Goal: Information Seeking & Learning: Check status

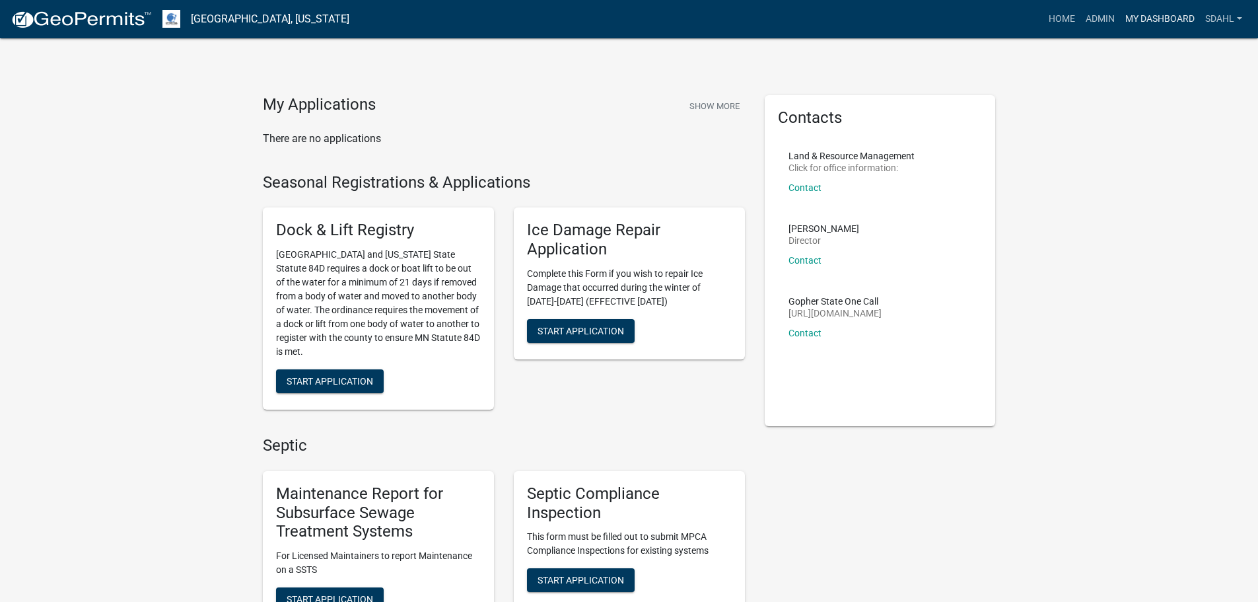
click at [1160, 18] on link "My Dashboard" at bounding box center [1160, 19] width 80 height 25
click at [1106, 17] on link "Admin" at bounding box center [1100, 19] width 40 height 25
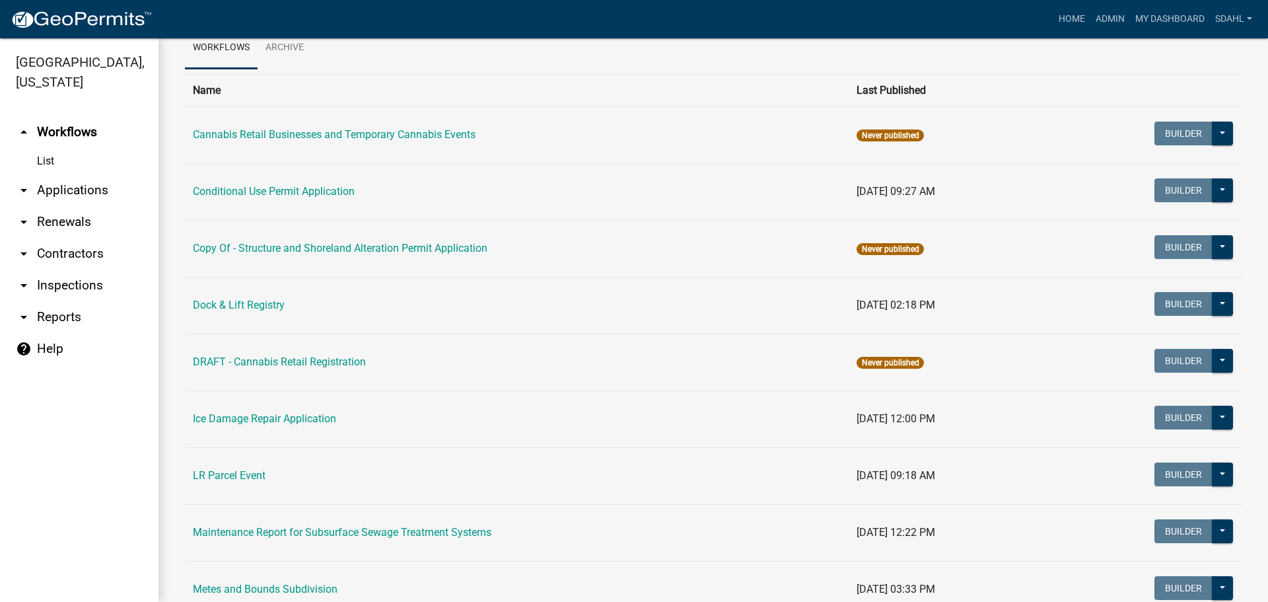
scroll to position [64, 0]
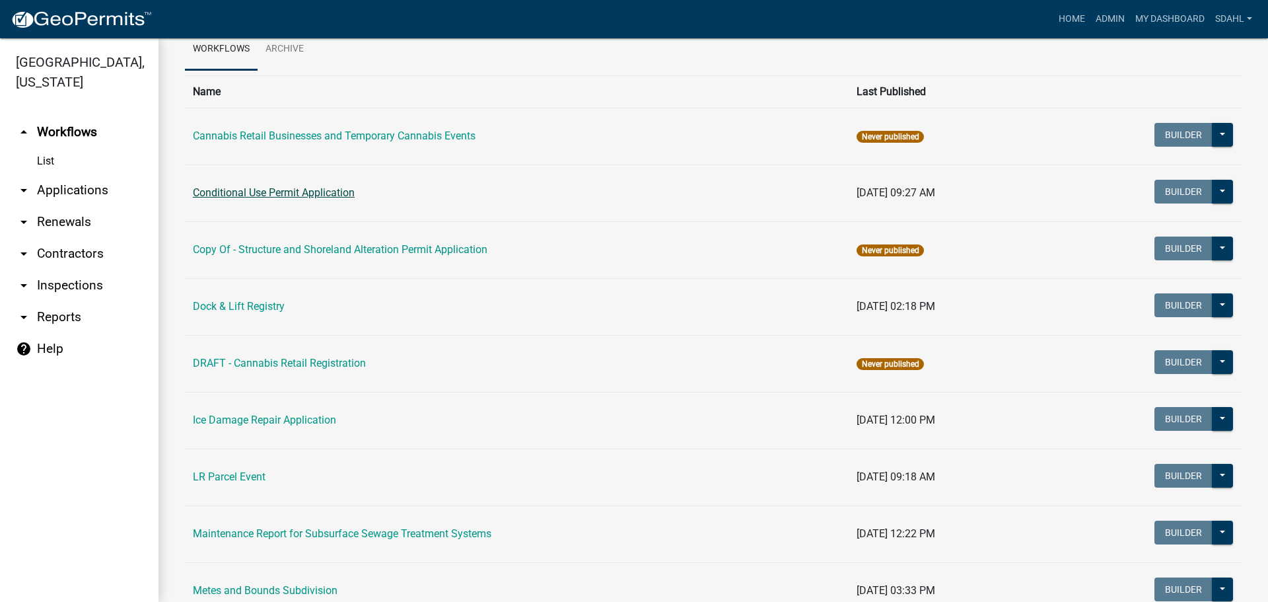
click at [321, 192] on link "Conditional Use Permit Application" at bounding box center [274, 192] width 162 height 13
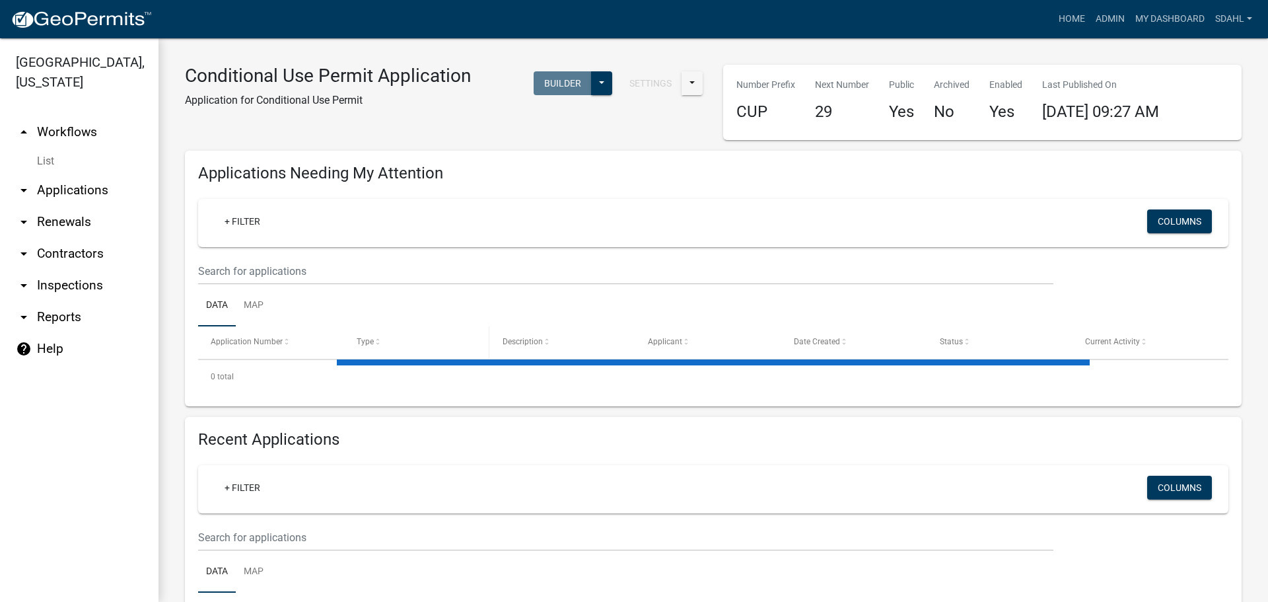
select select "3: 100"
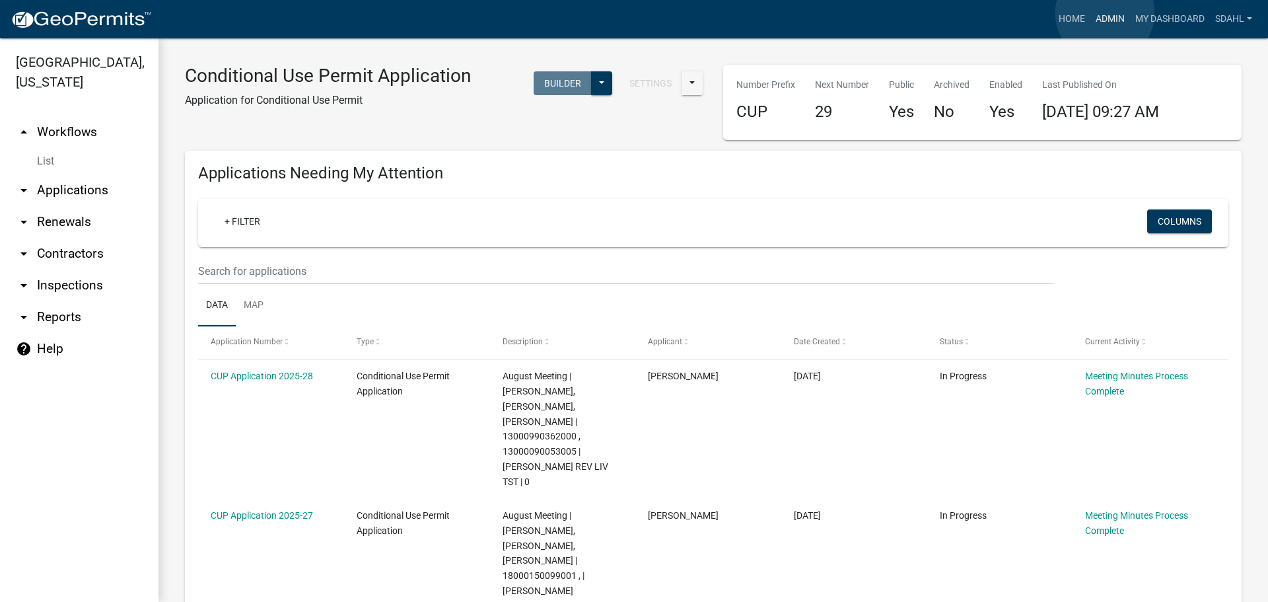
click at [1105, 13] on link "Admin" at bounding box center [1110, 19] width 40 height 25
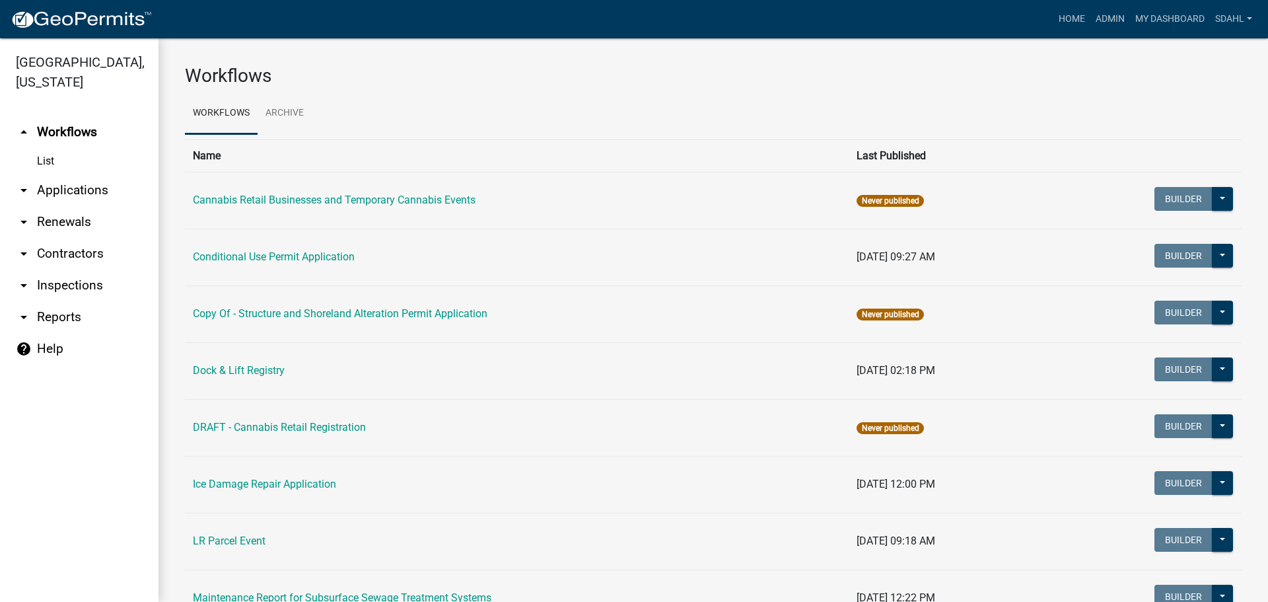
click at [85, 182] on link "arrow_drop_down Applications" at bounding box center [79, 190] width 158 height 32
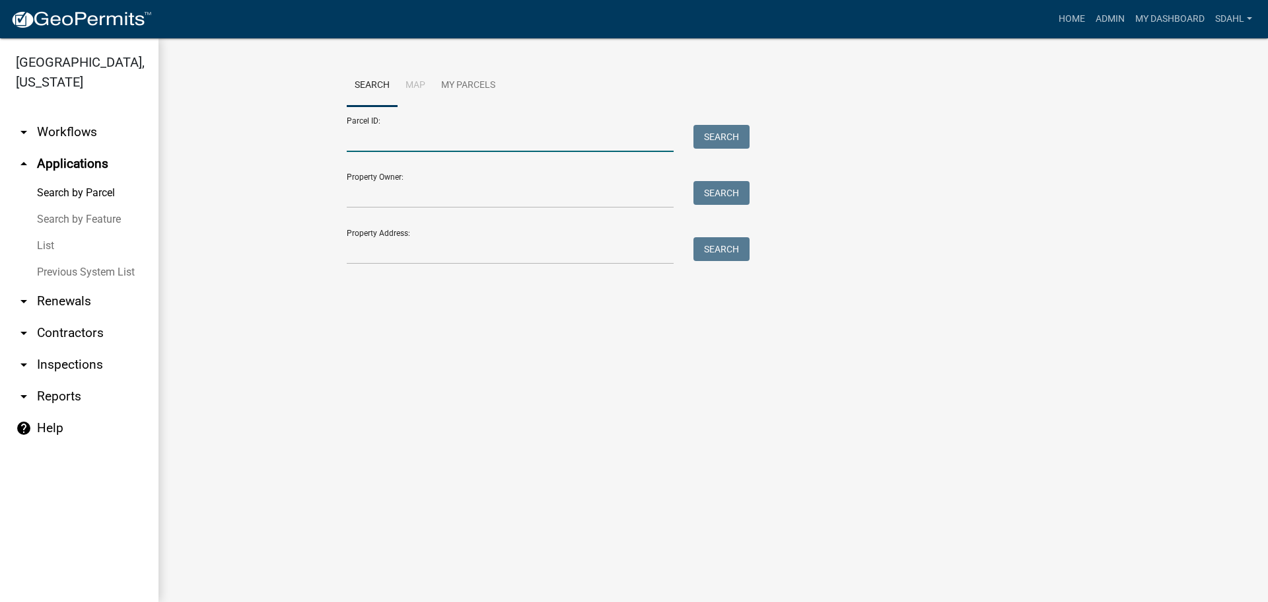
click at [472, 140] on input "Parcel ID:" at bounding box center [510, 138] width 327 height 27
paste input "71002992115000"
type input "71002992115000"
click at [724, 127] on button "Search" at bounding box center [721, 137] width 56 height 24
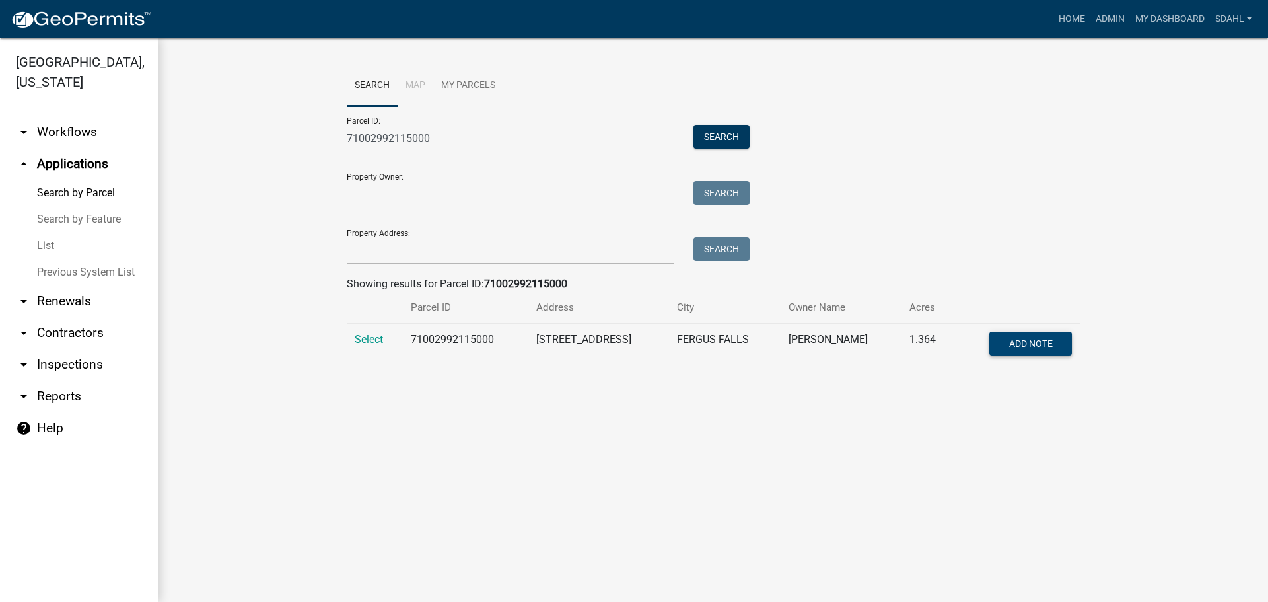
click at [1045, 343] on span "Add Note" at bounding box center [1030, 343] width 44 height 11
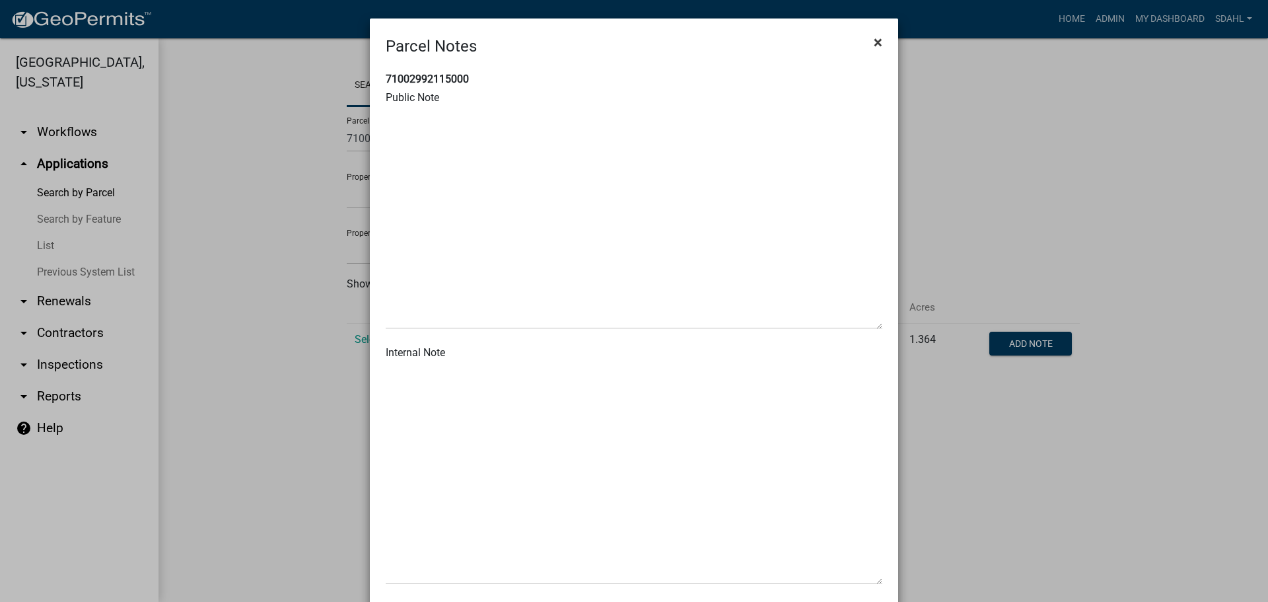
click at [874, 44] on span "×" at bounding box center [878, 42] width 9 height 18
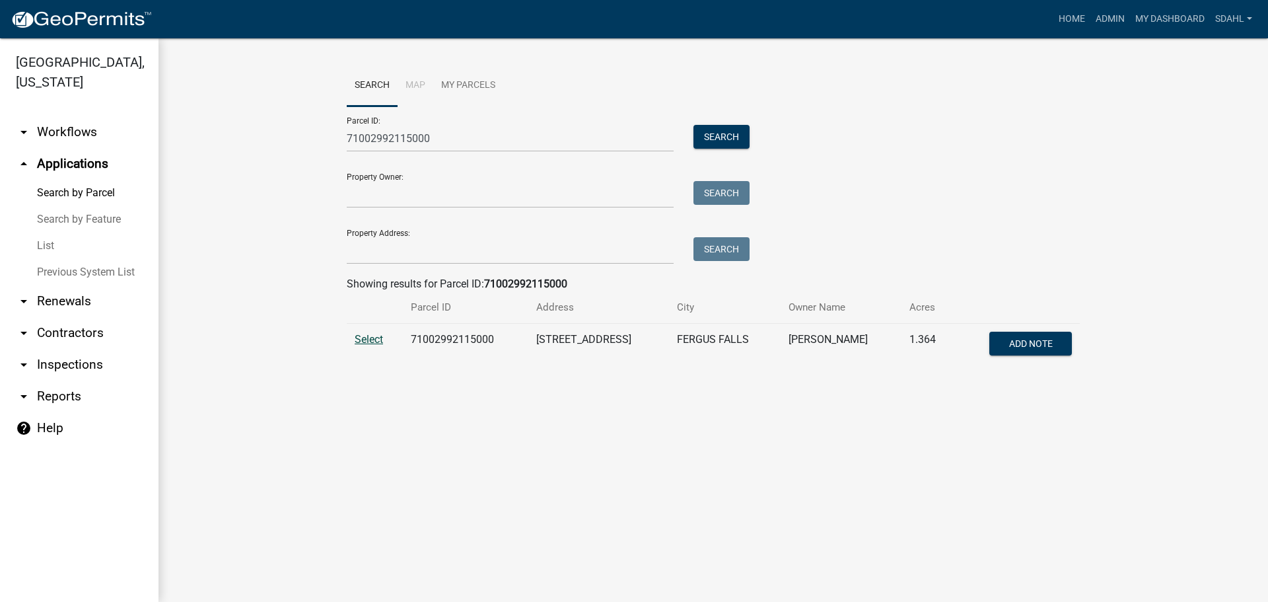
click at [362, 340] on span "Select" at bounding box center [369, 339] width 28 height 13
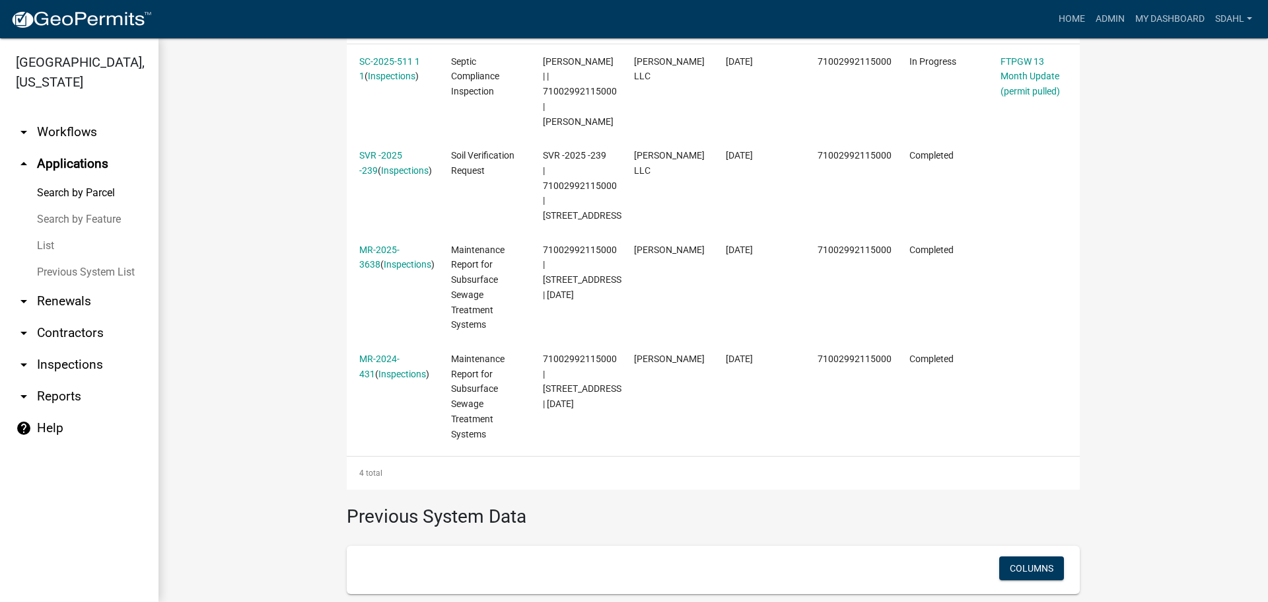
scroll to position [396, 0]
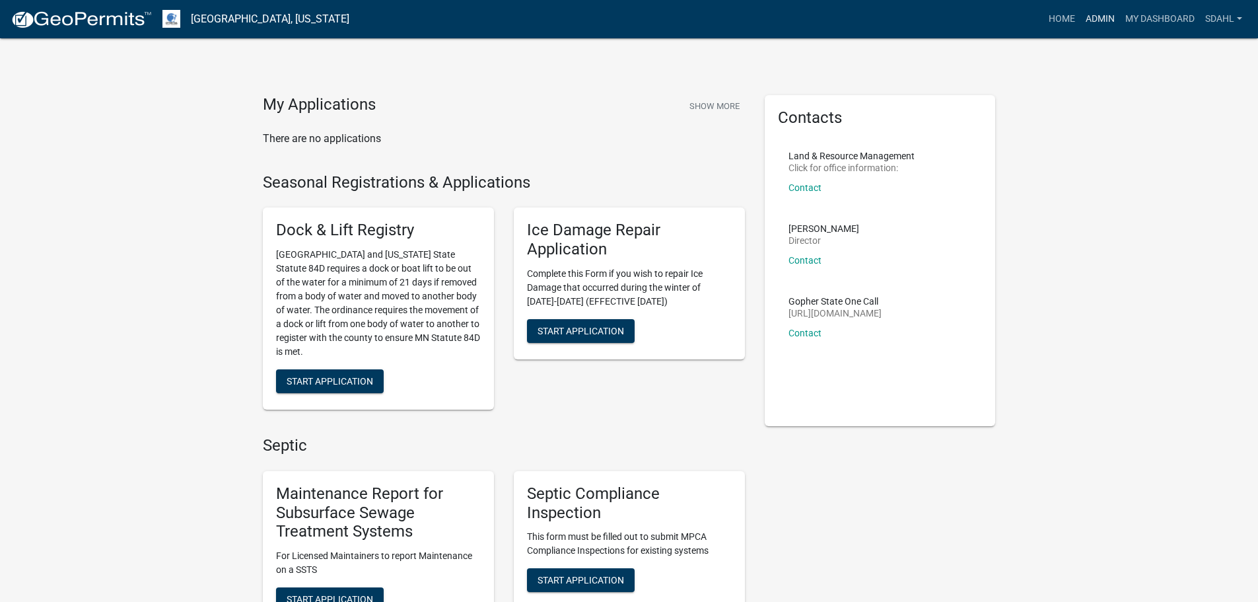
click at [1099, 18] on link "Admin" at bounding box center [1100, 19] width 40 height 25
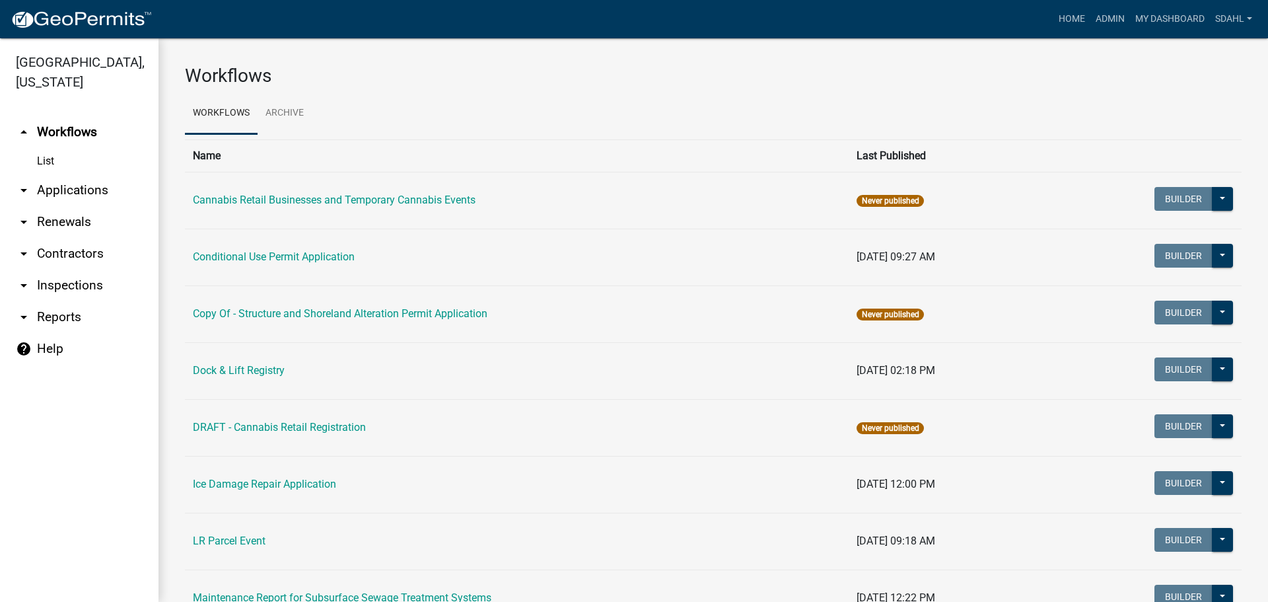
click at [95, 184] on link "arrow_drop_down Applications" at bounding box center [79, 190] width 158 height 32
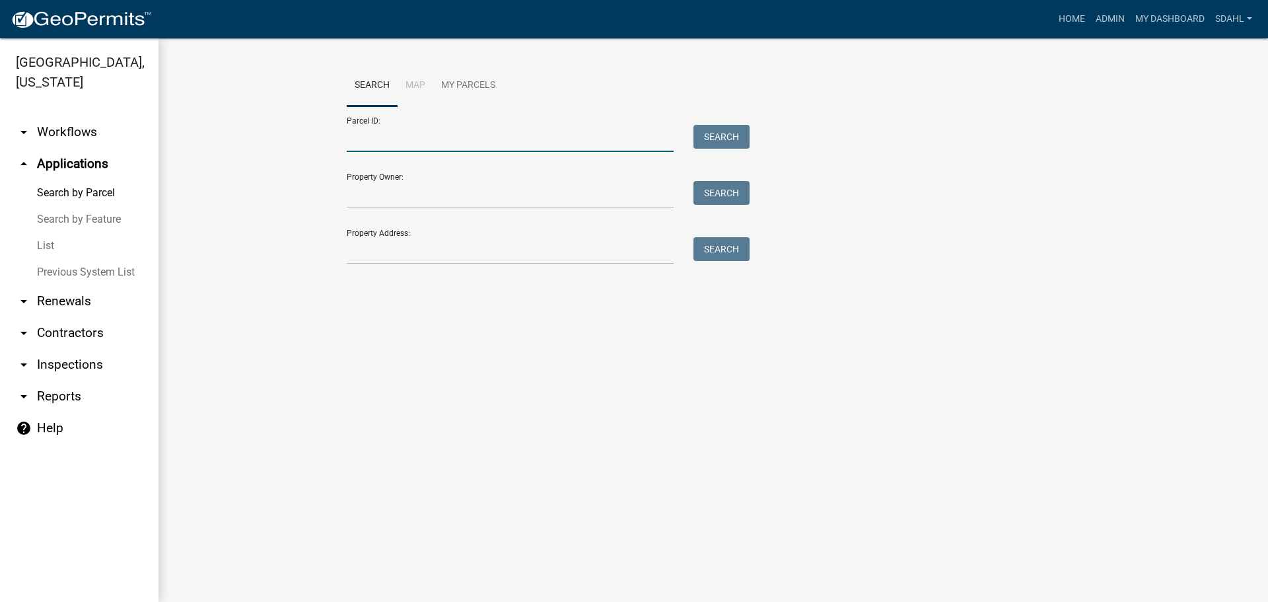
click at [465, 138] on input "Parcel ID:" at bounding box center [510, 138] width 327 height 27
click at [448, 256] on input "Property Address:" at bounding box center [510, 250] width 327 height 27
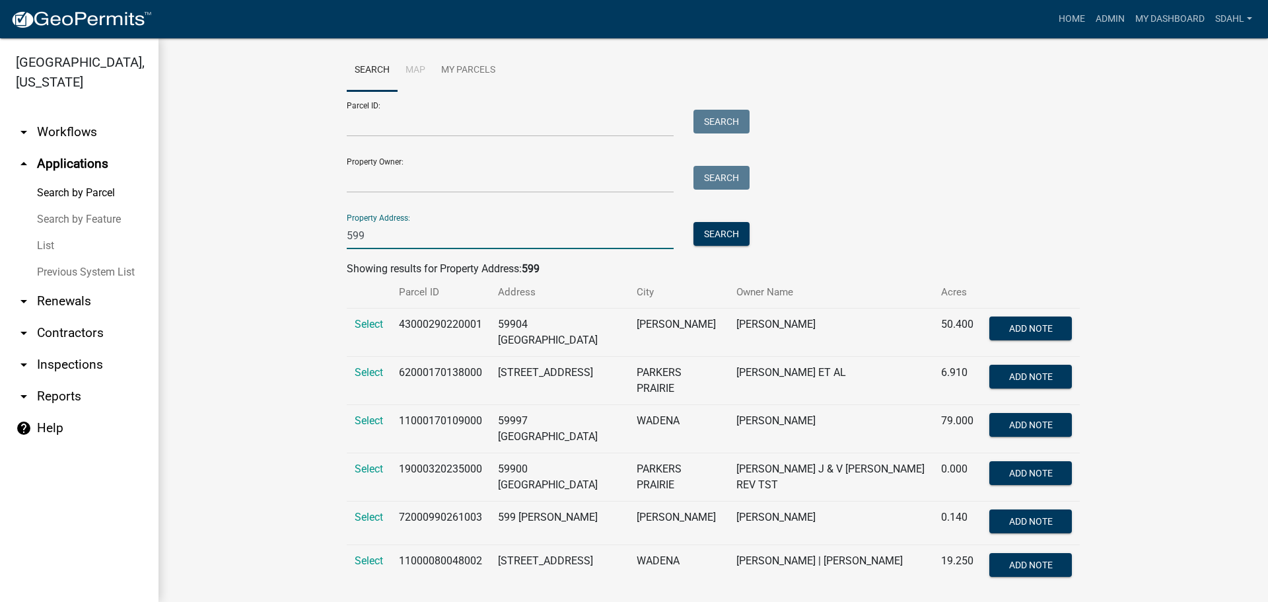
scroll to position [20, 0]
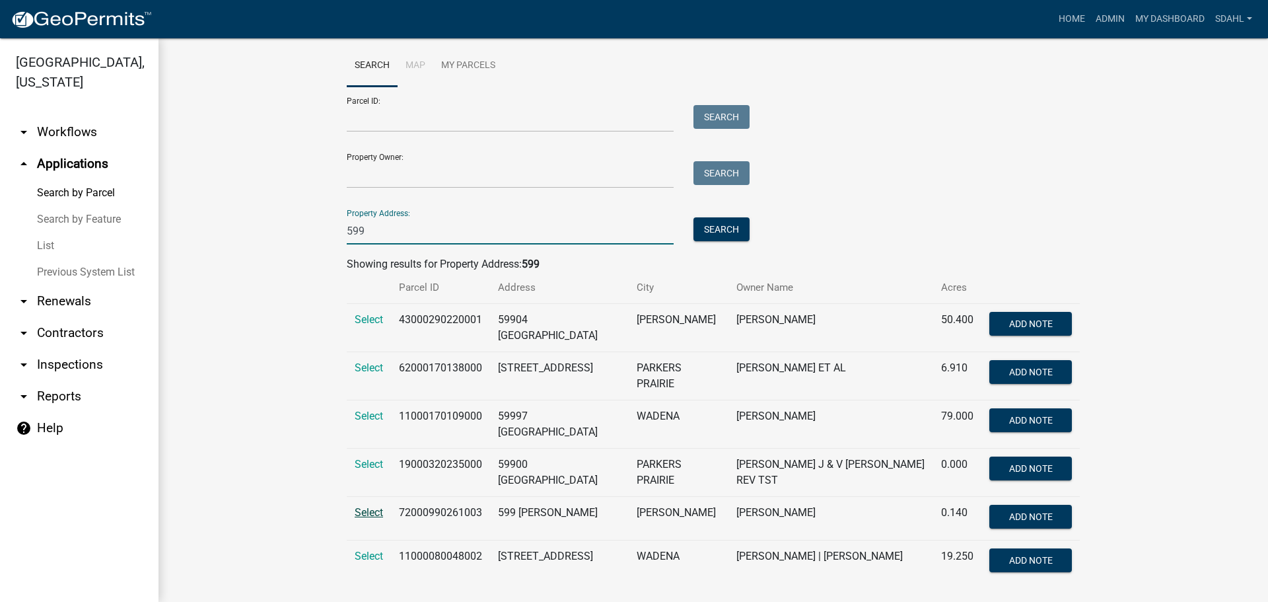
type input "599"
click at [369, 506] on span "Select" at bounding box center [369, 512] width 28 height 13
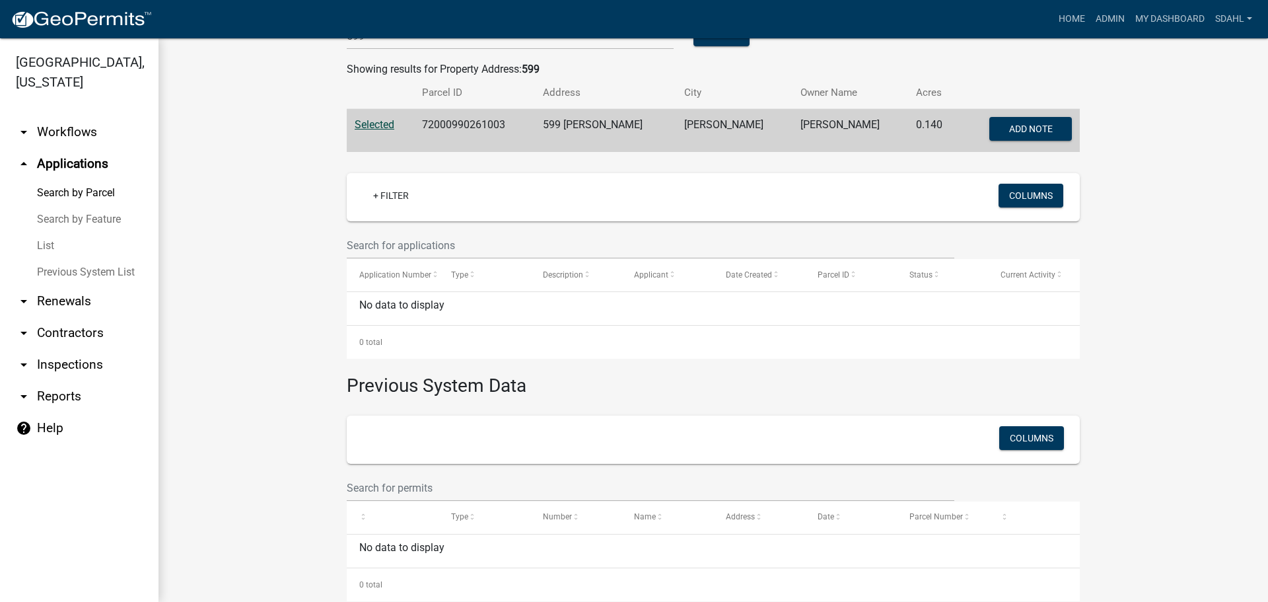
scroll to position [218, 0]
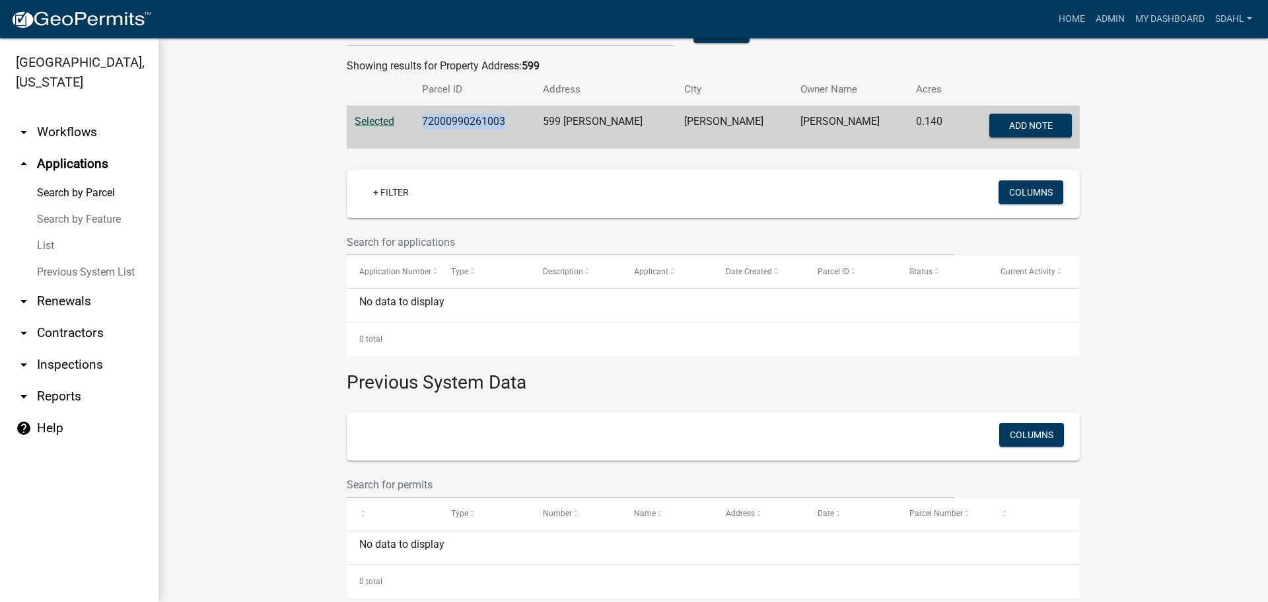
drag, startPoint x: 509, startPoint y: 122, endPoint x: 422, endPoint y: 122, distance: 86.5
click at [422, 122] on td "72000990261003" at bounding box center [474, 128] width 121 height 44
copy td "72000990261003"
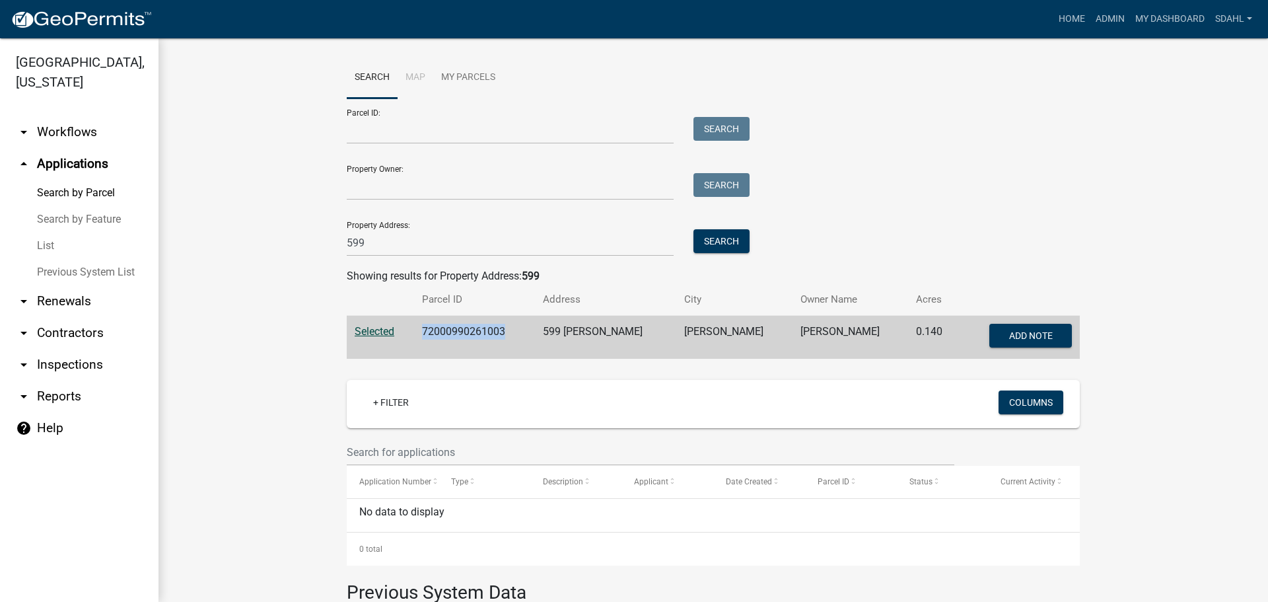
scroll to position [0, 0]
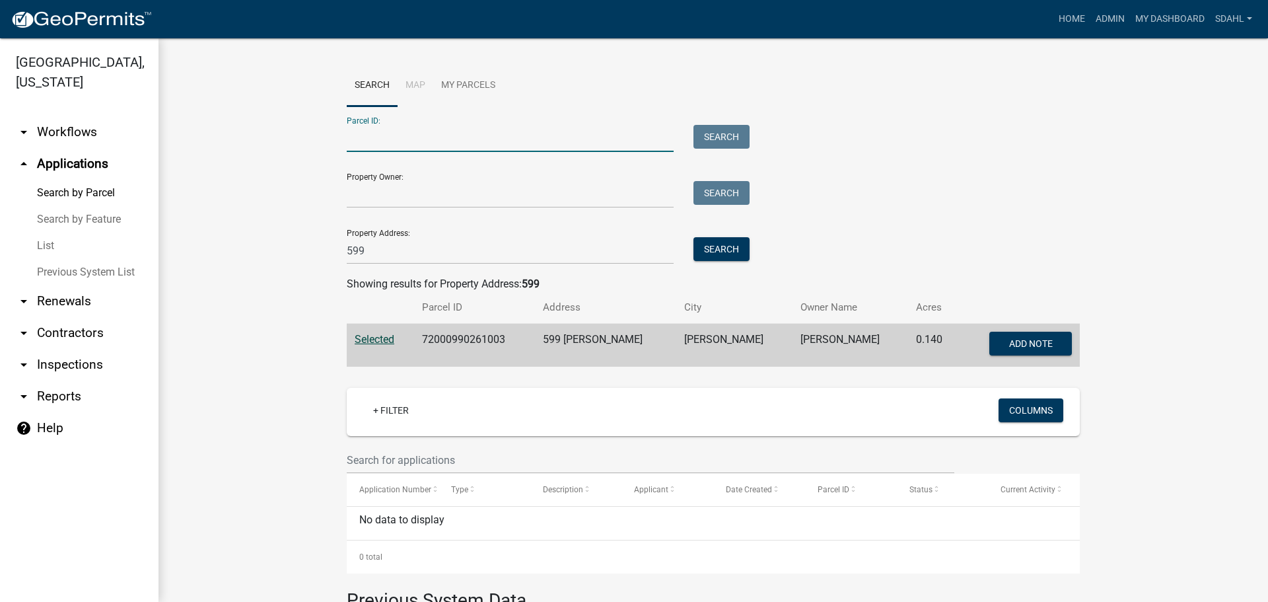
click at [398, 133] on input "Parcel ID:" at bounding box center [510, 138] width 327 height 27
paste input "Just want to confirm if the city wants to transition this property to city sewe…"
type input "Just want to confirm if the city wants to transition this property to city sewe…"
click at [404, 135] on input "Parcel ID:" at bounding box center [510, 138] width 327 height 27
paste input "71002992115000"
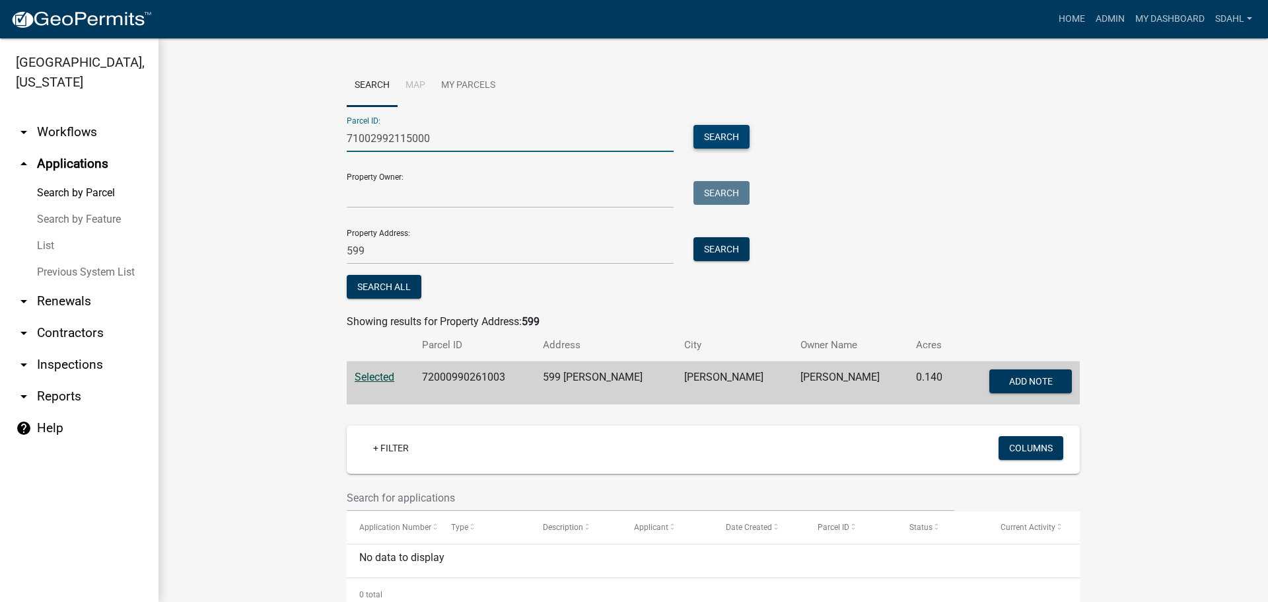
type input "71002992115000"
click at [706, 131] on button "Search" at bounding box center [721, 137] width 56 height 24
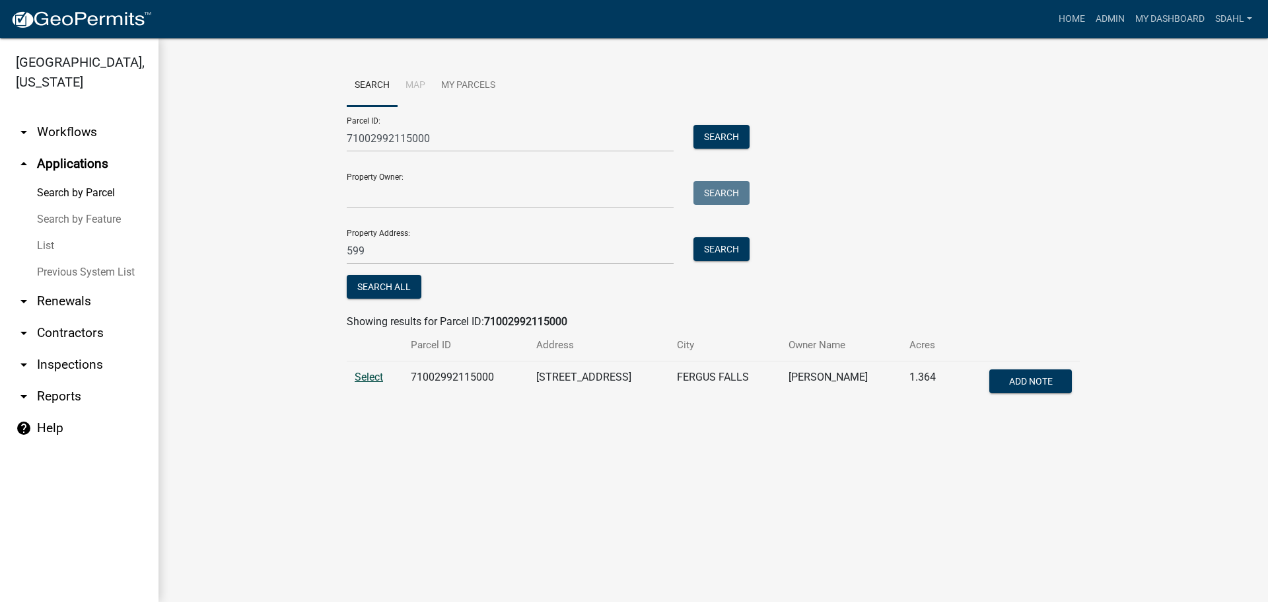
click at [366, 376] on span "Select" at bounding box center [369, 376] width 28 height 13
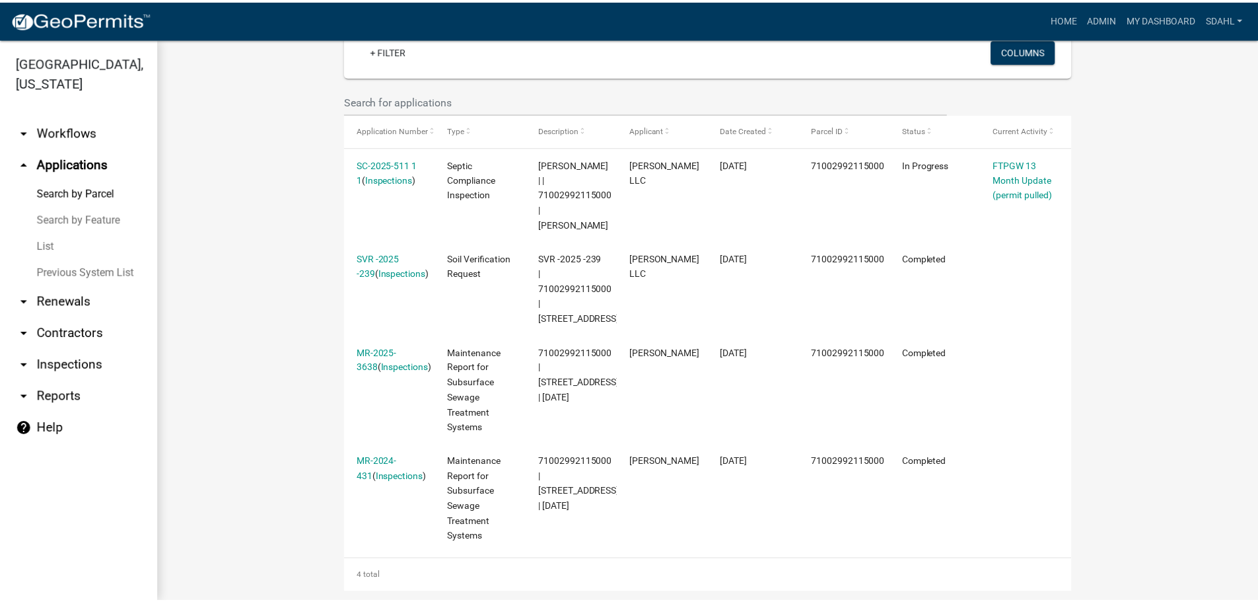
scroll to position [396, 0]
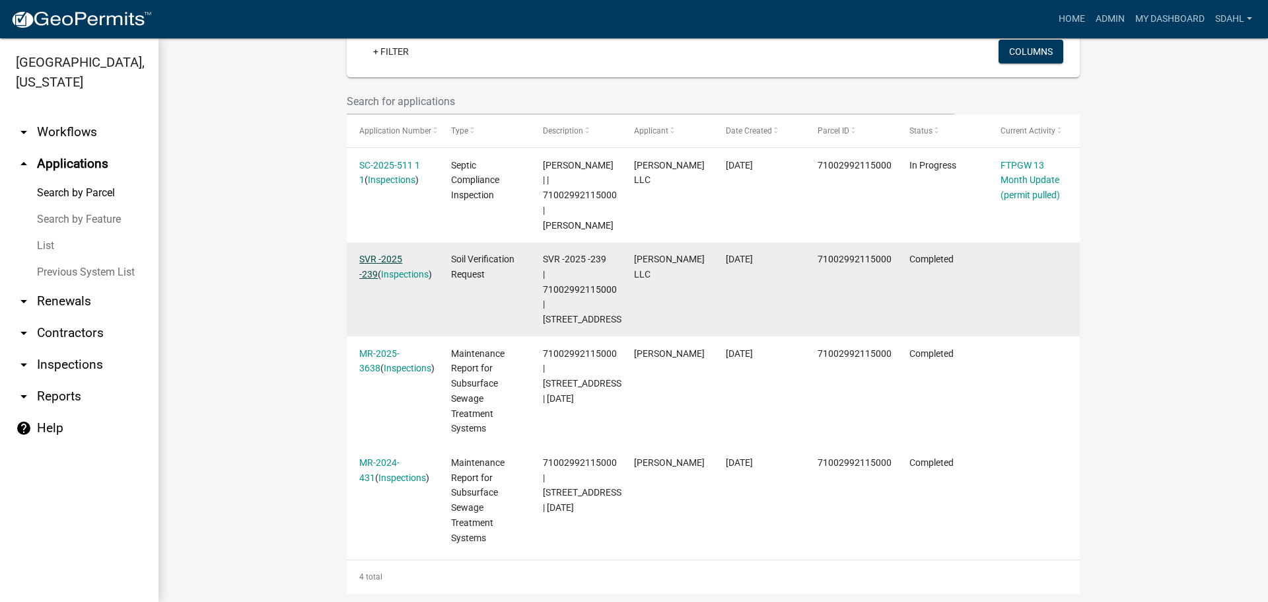
click at [400, 260] on link "SVR -2025 -239" at bounding box center [380, 267] width 43 height 26
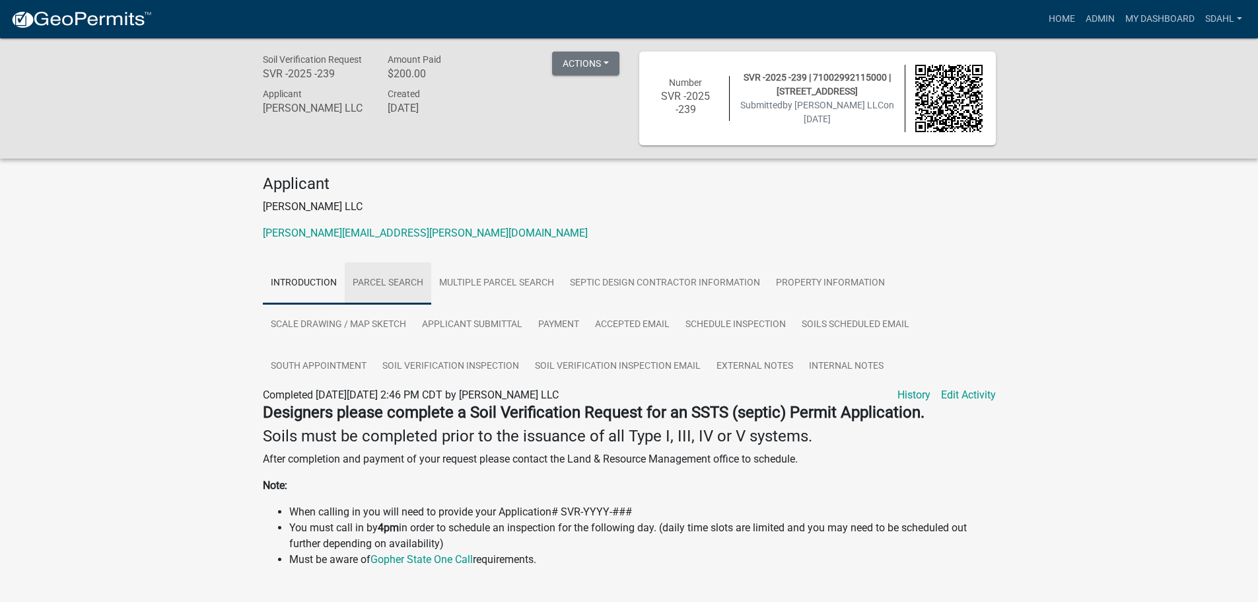
click at [397, 279] on link "Parcel search" at bounding box center [388, 283] width 87 height 42
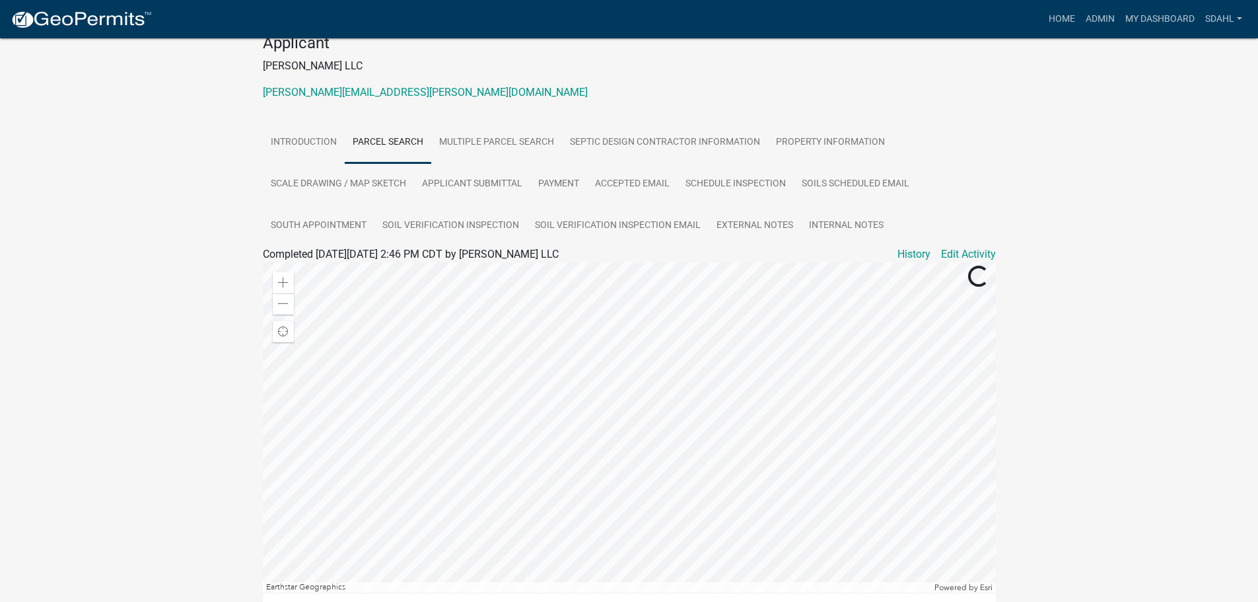
scroll to position [198, 0]
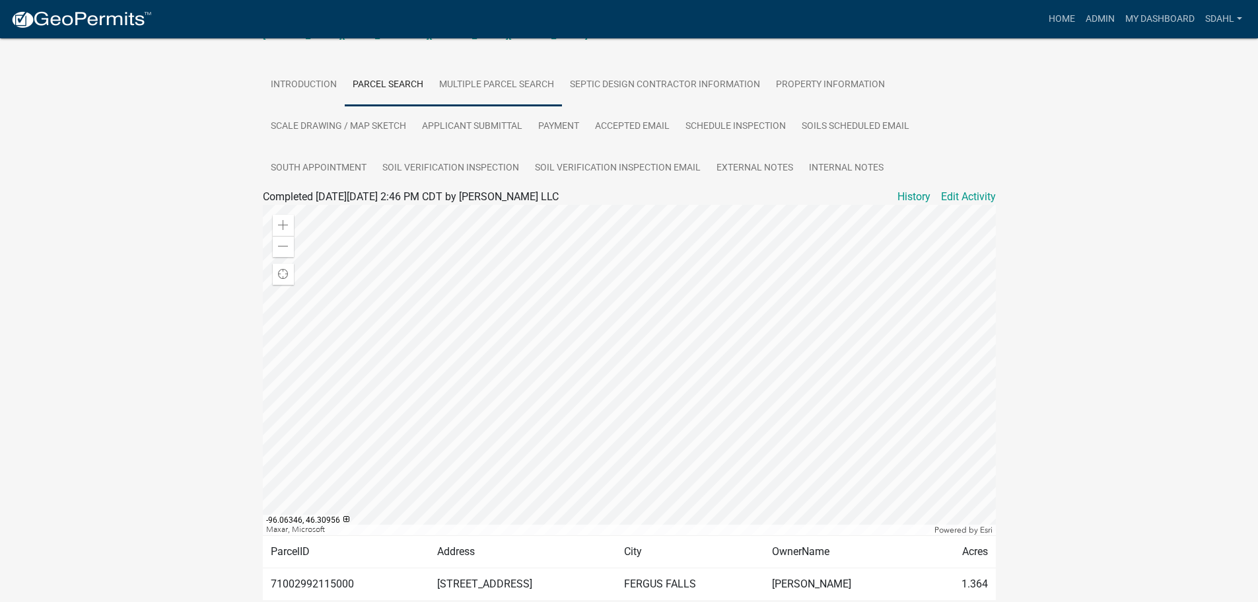
click at [515, 95] on link "Multiple Parcel Search" at bounding box center [496, 85] width 131 height 42
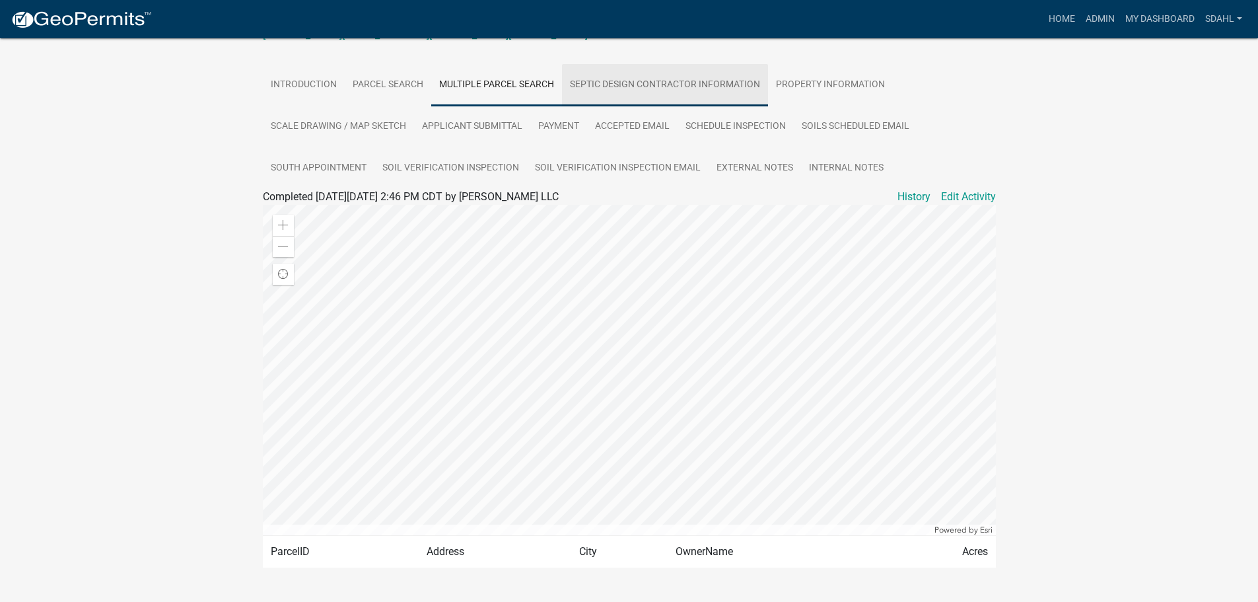
click at [663, 95] on link "Septic Design Contractor Information" at bounding box center [665, 85] width 206 height 42
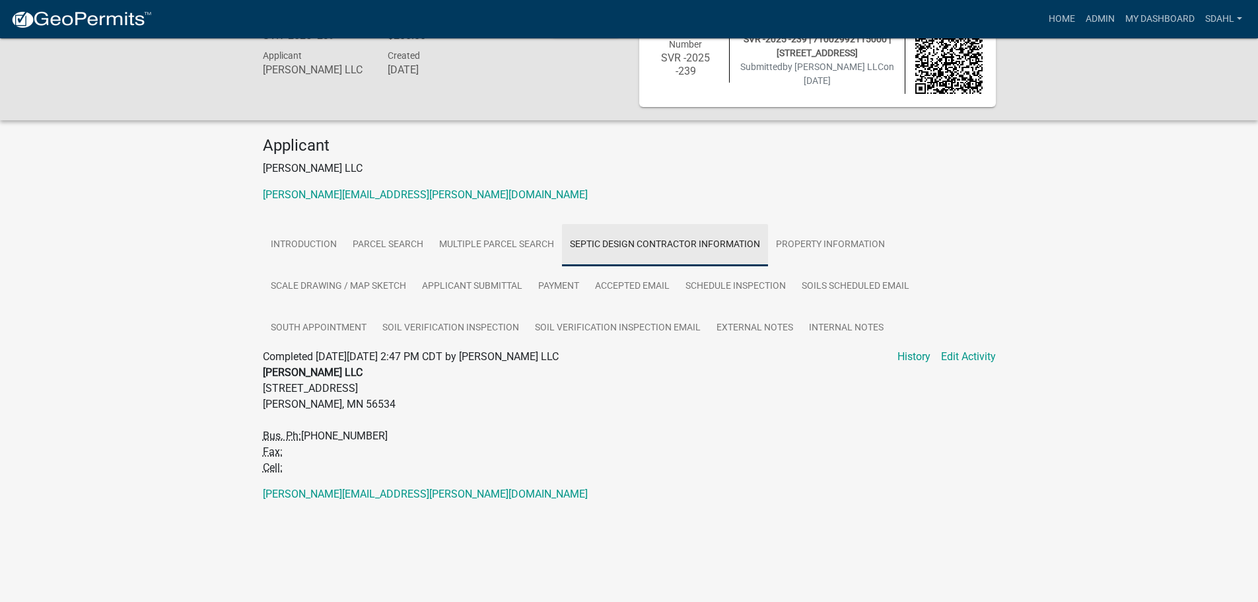
scroll to position [38, 0]
click at [833, 246] on link "Property Information" at bounding box center [830, 245] width 125 height 42
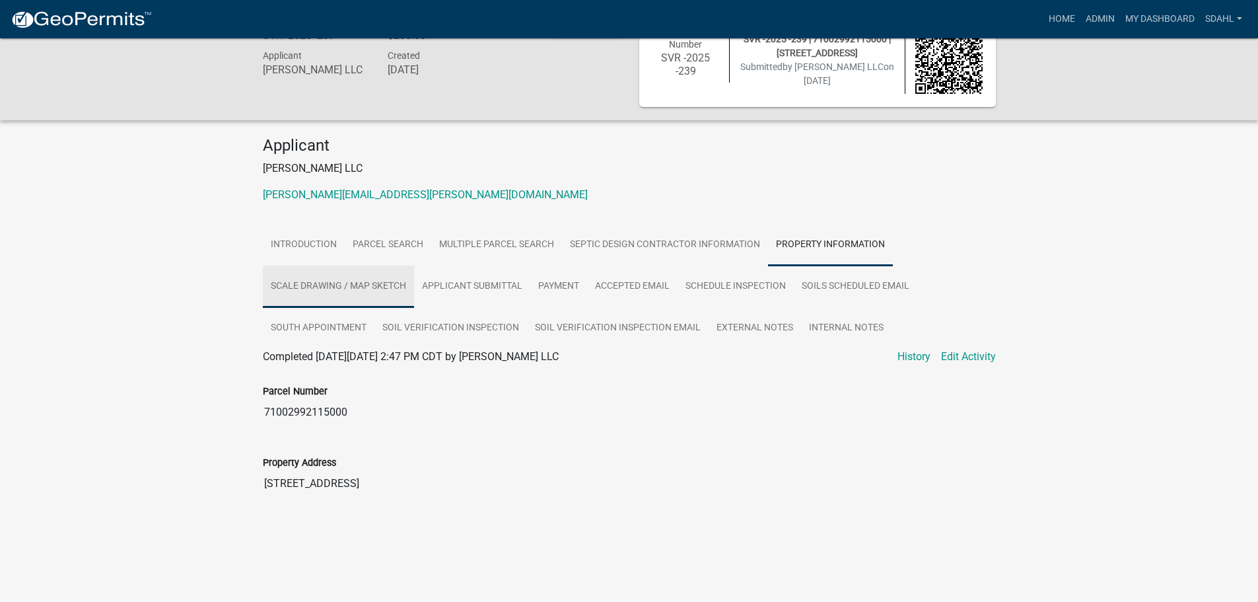
click at [321, 295] on link "Scale Drawing / Map Sketch" at bounding box center [338, 286] width 151 height 42
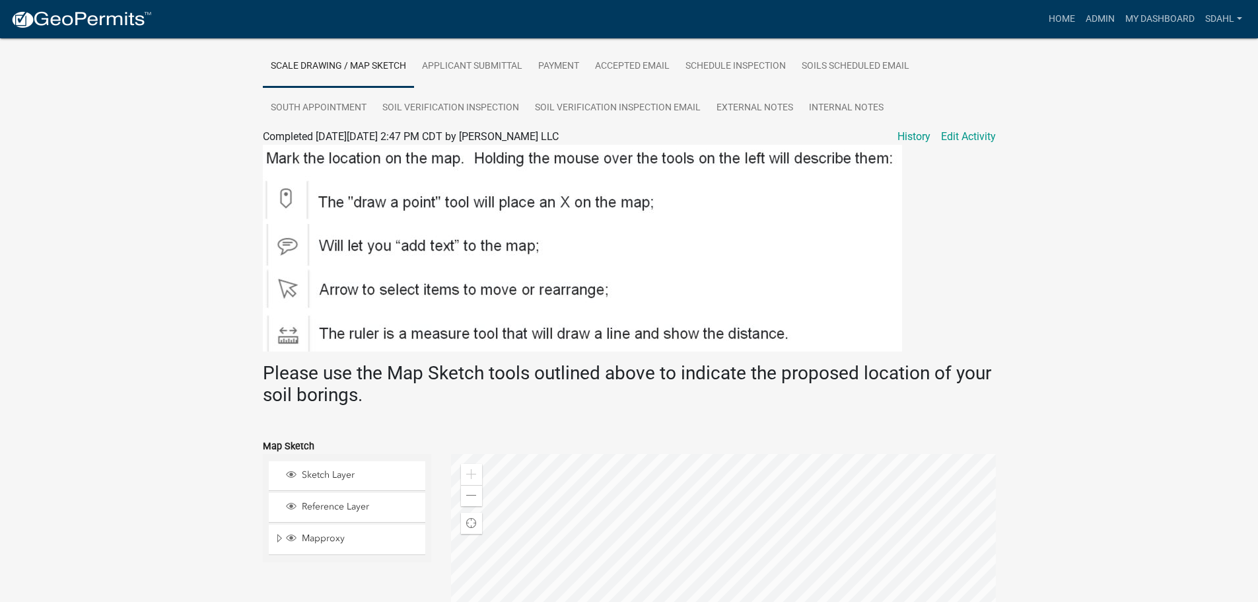
scroll to position [147, 0]
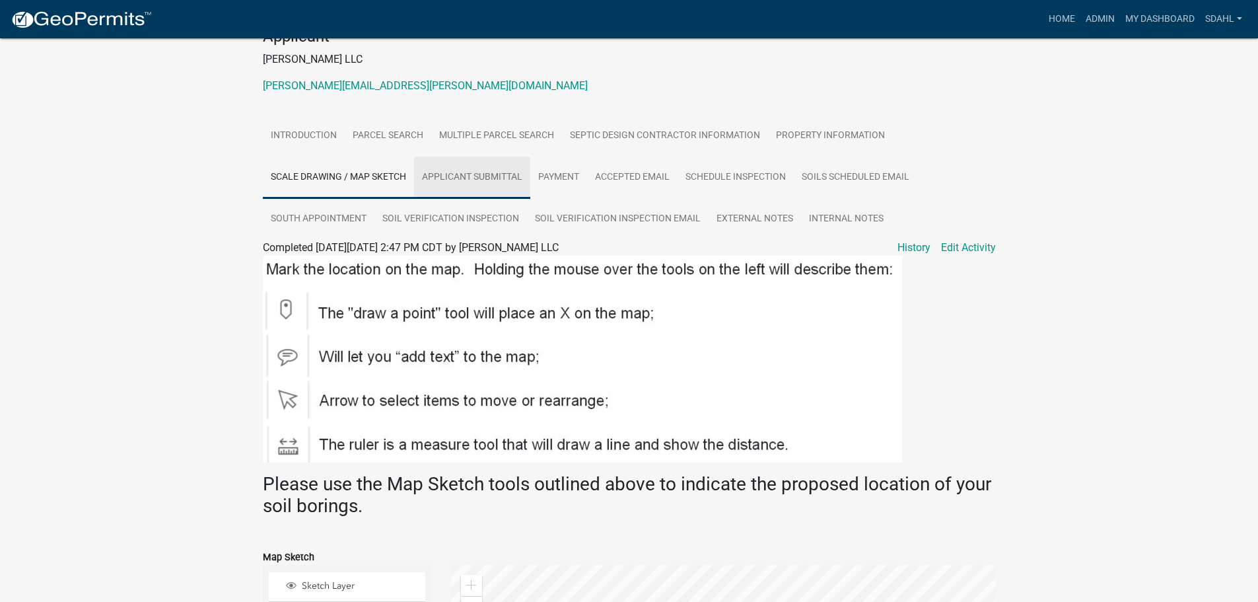
click at [495, 178] on link "Applicant Submittal" at bounding box center [472, 178] width 116 height 42
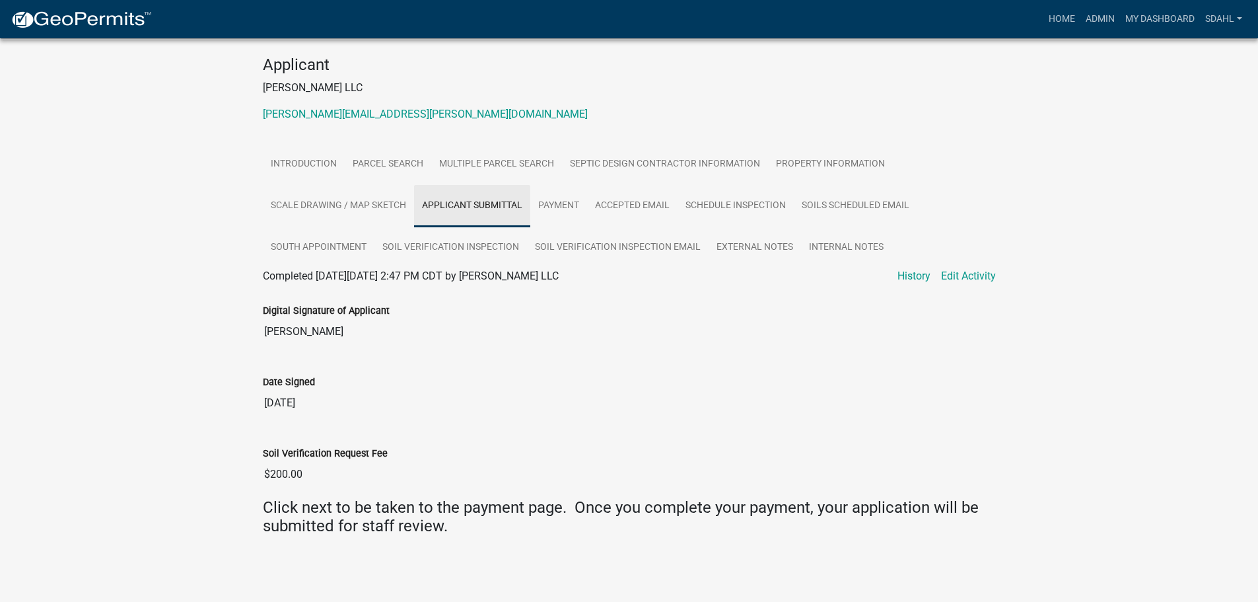
scroll to position [119, 0]
click at [565, 209] on link "Payment" at bounding box center [558, 206] width 57 height 42
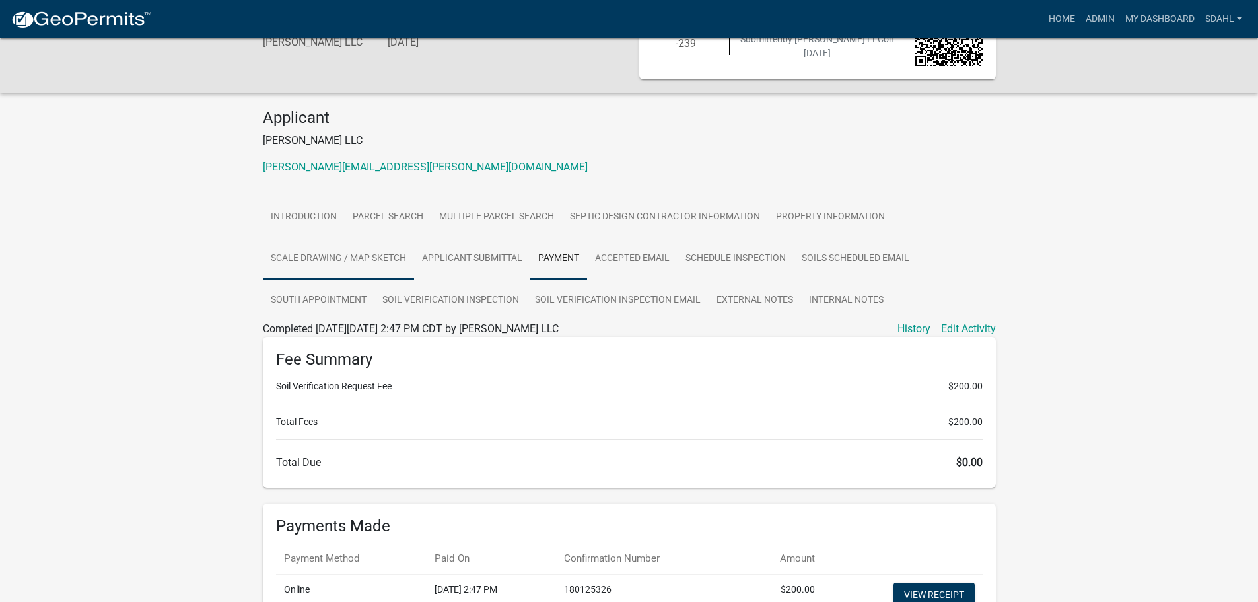
scroll to position [59, 0]
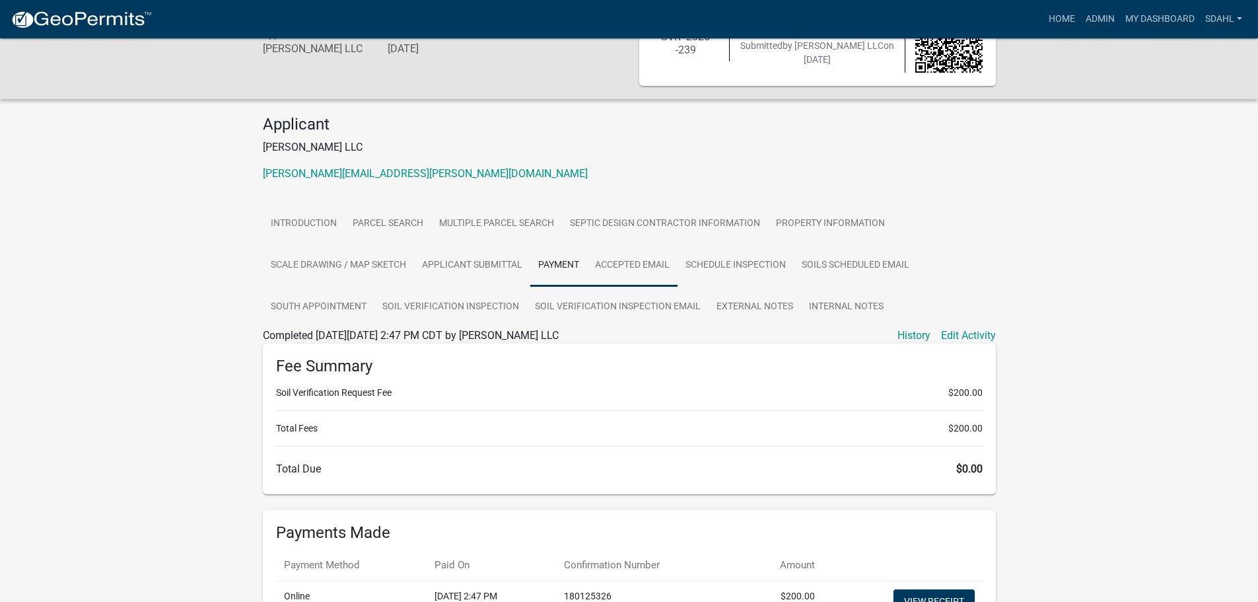
click at [622, 264] on link "Accepted Email" at bounding box center [632, 265] width 90 height 42
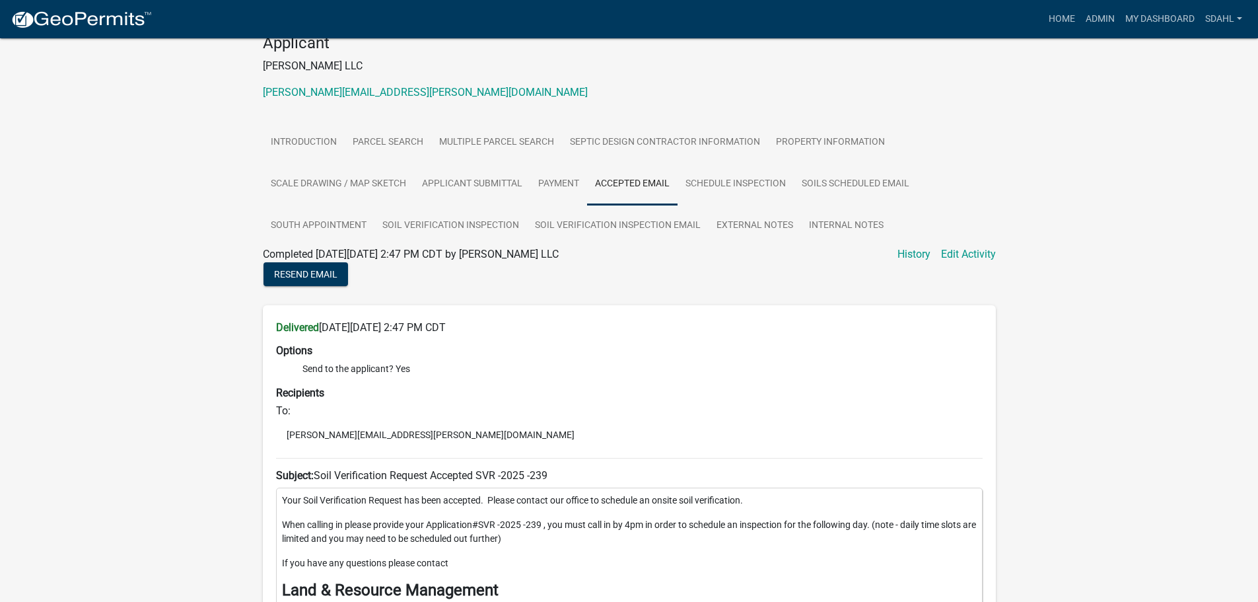
scroll to position [116, 0]
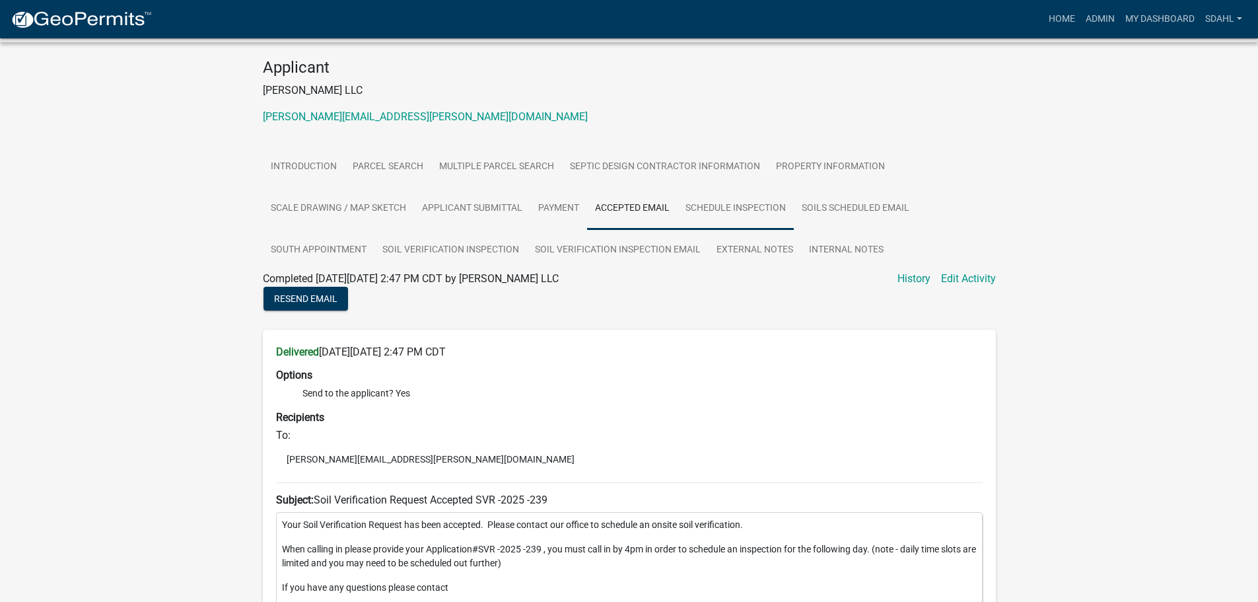
click at [750, 215] on link "Schedule Inspection" at bounding box center [736, 209] width 116 height 42
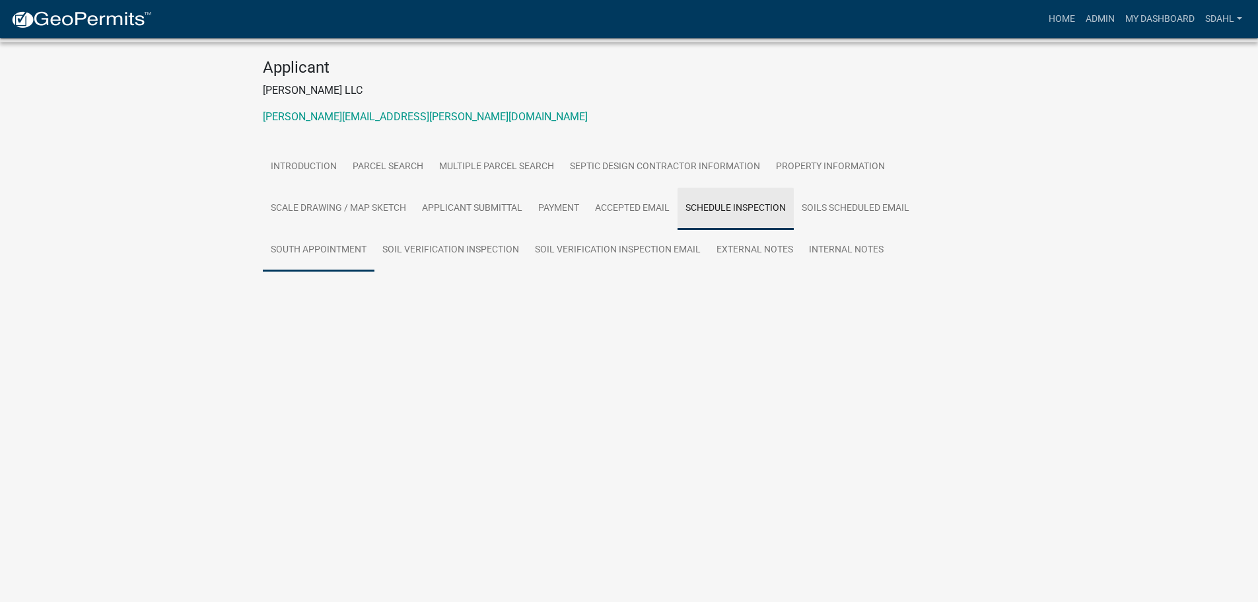
scroll to position [38, 0]
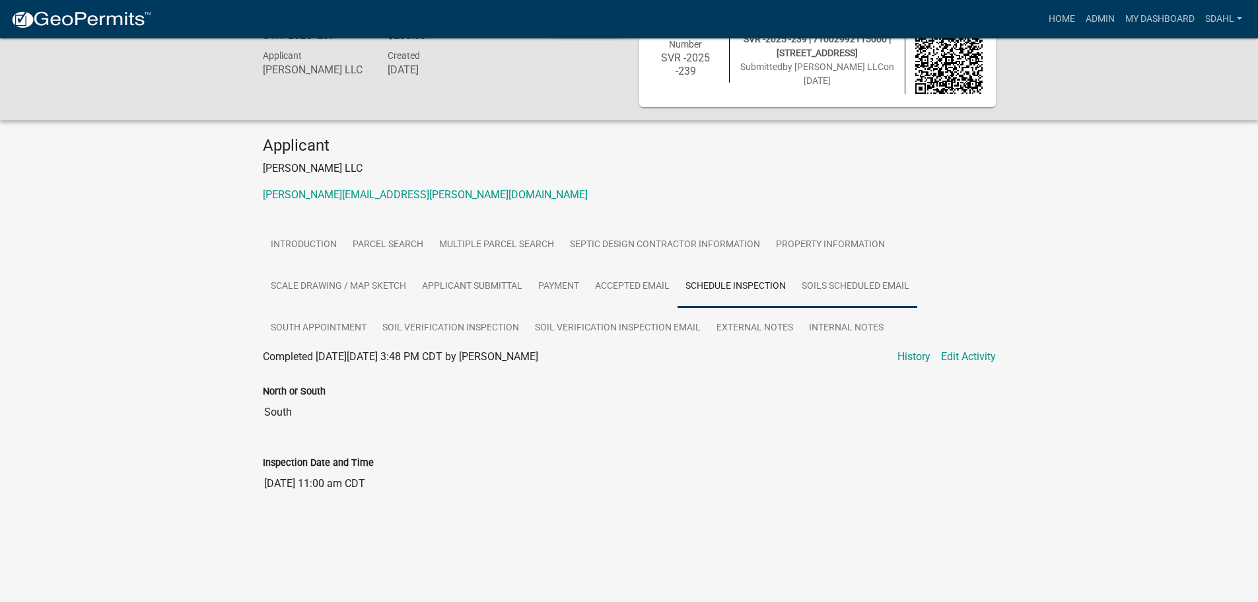
click at [870, 293] on link "Soils Scheduled Email" at bounding box center [855, 286] width 123 height 42
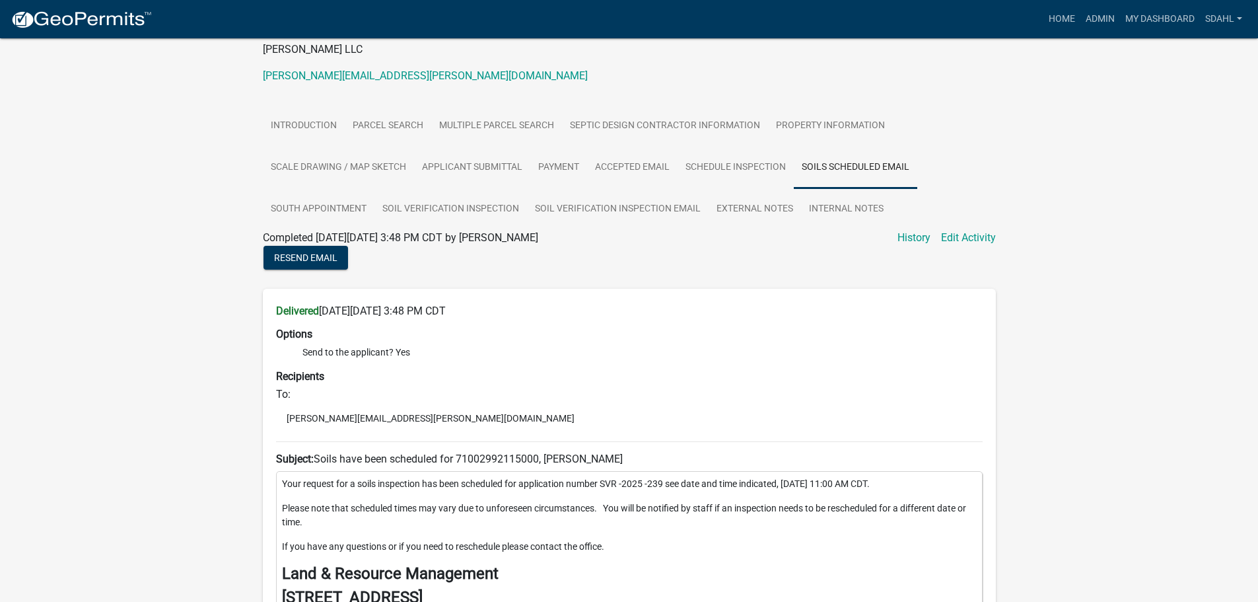
scroll to position [116, 0]
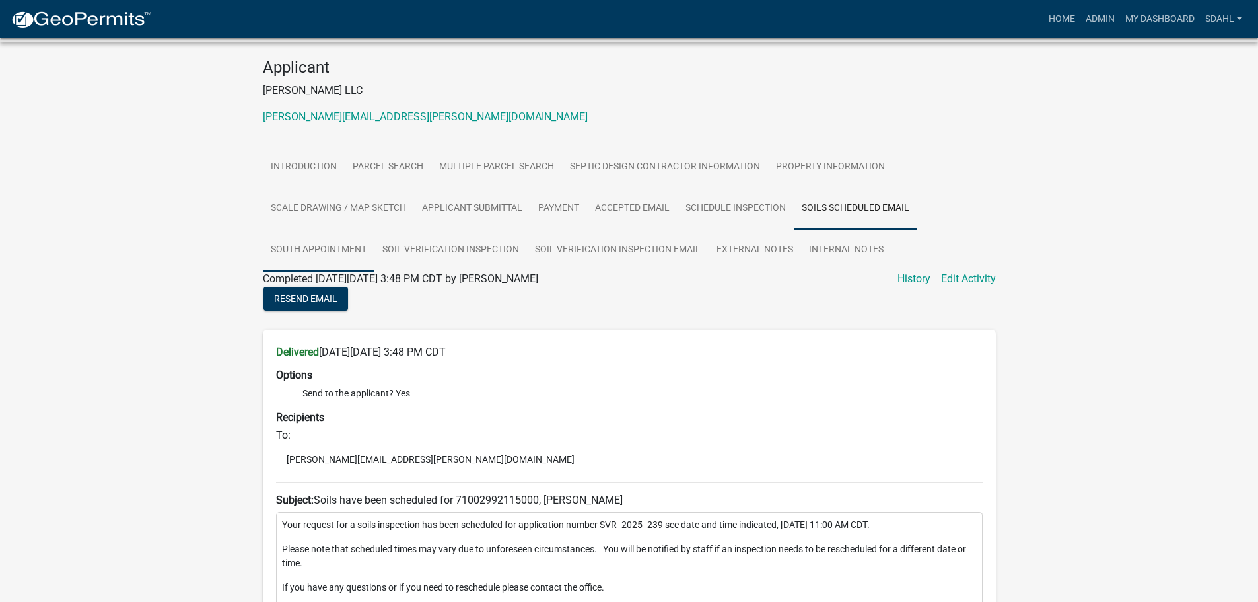
click at [323, 257] on link "South Appointment" at bounding box center [319, 250] width 112 height 42
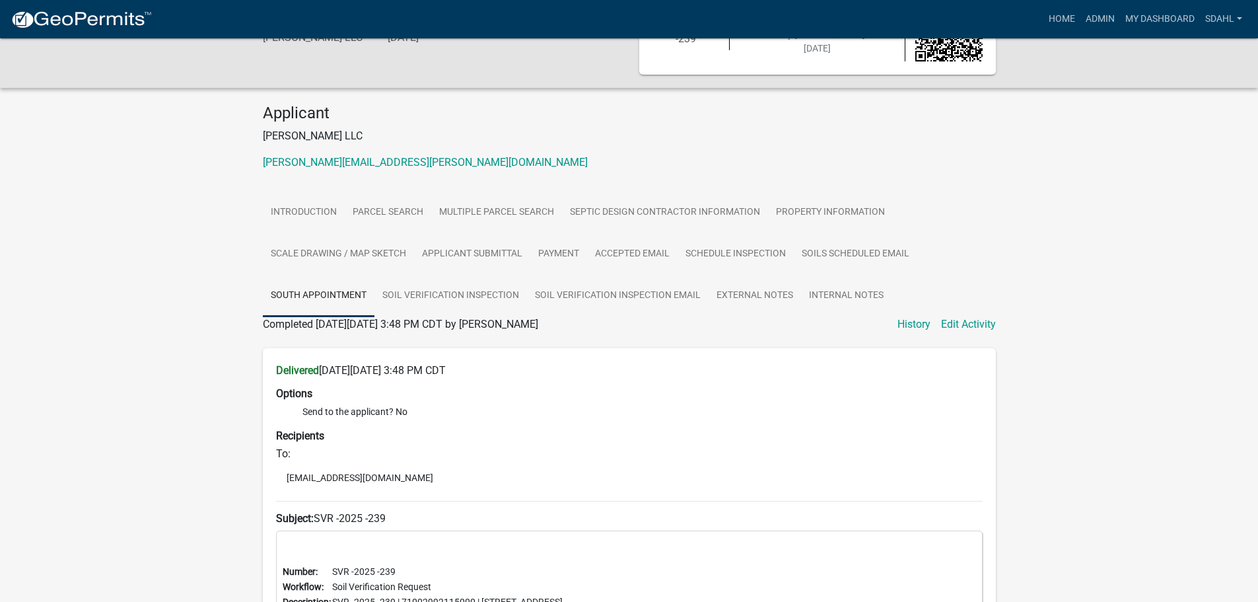
scroll to position [14, 0]
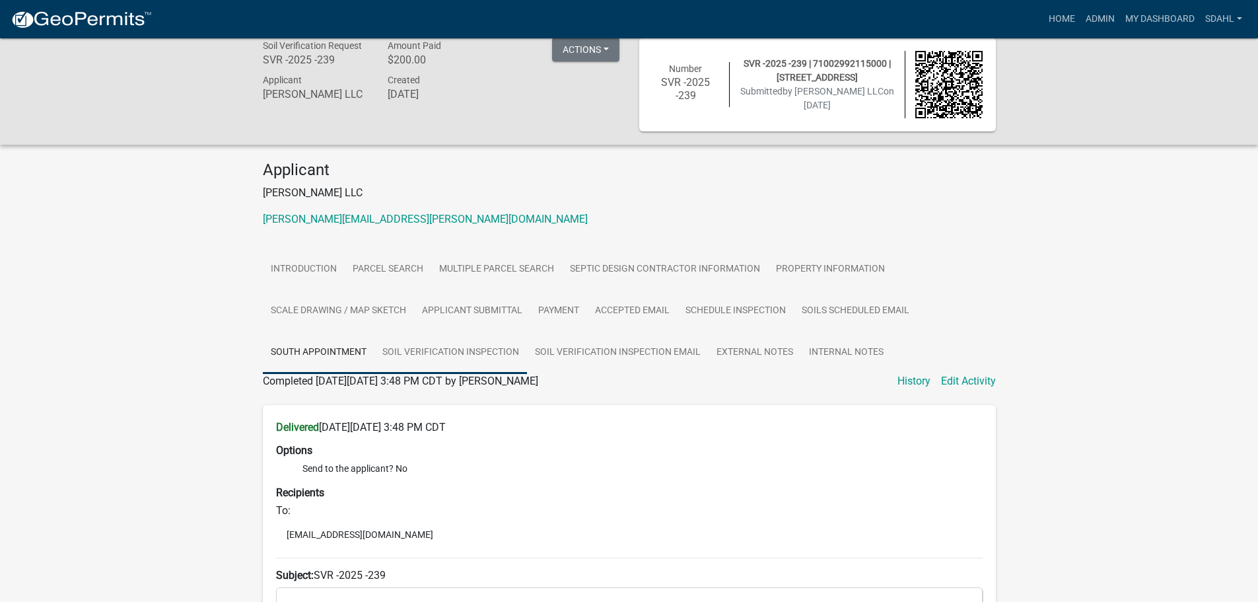
click at [452, 354] on link "Soil Verification Inspection" at bounding box center [450, 353] width 153 height 42
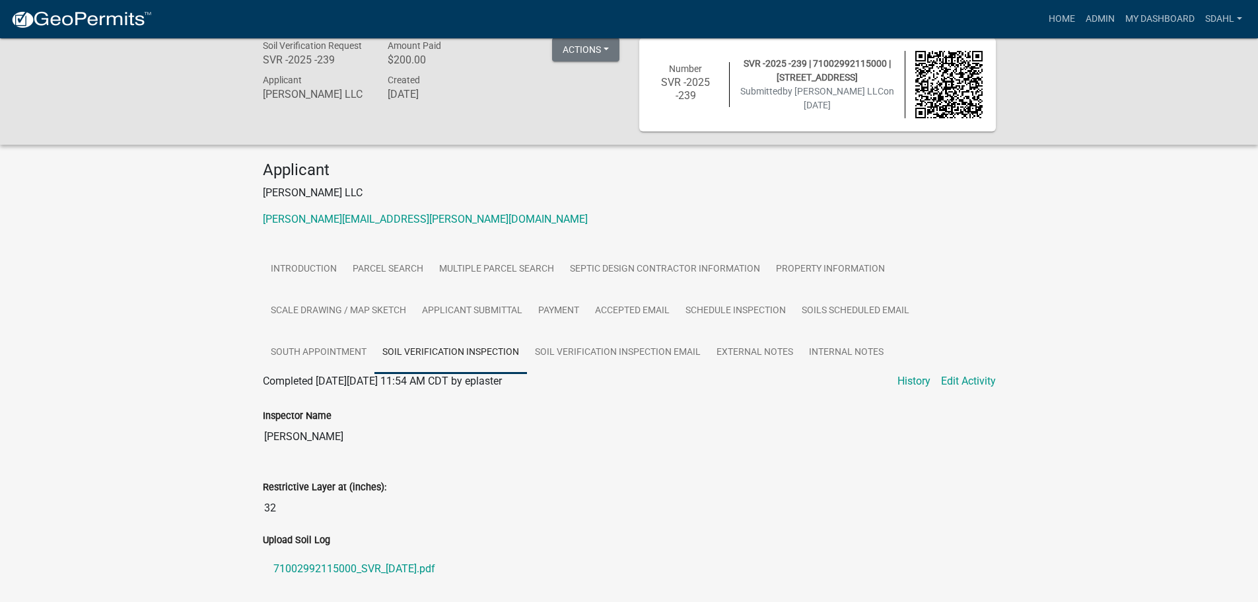
scroll to position [68, 0]
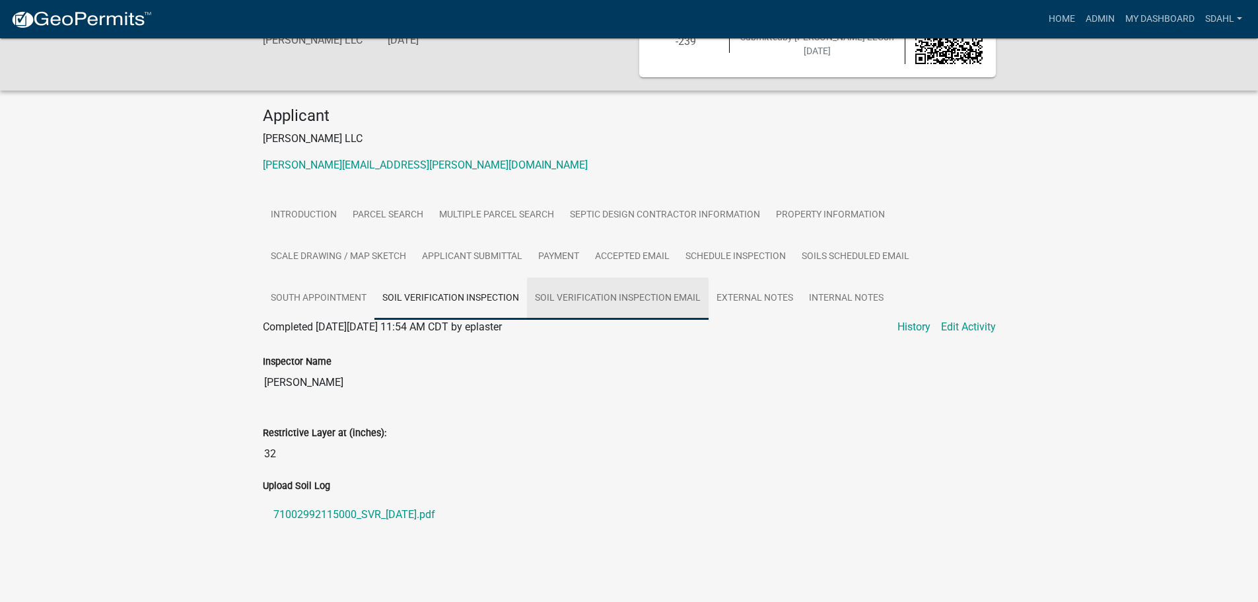
click at [597, 305] on link "Soil Verification Inspection Email" at bounding box center [618, 298] width 182 height 42
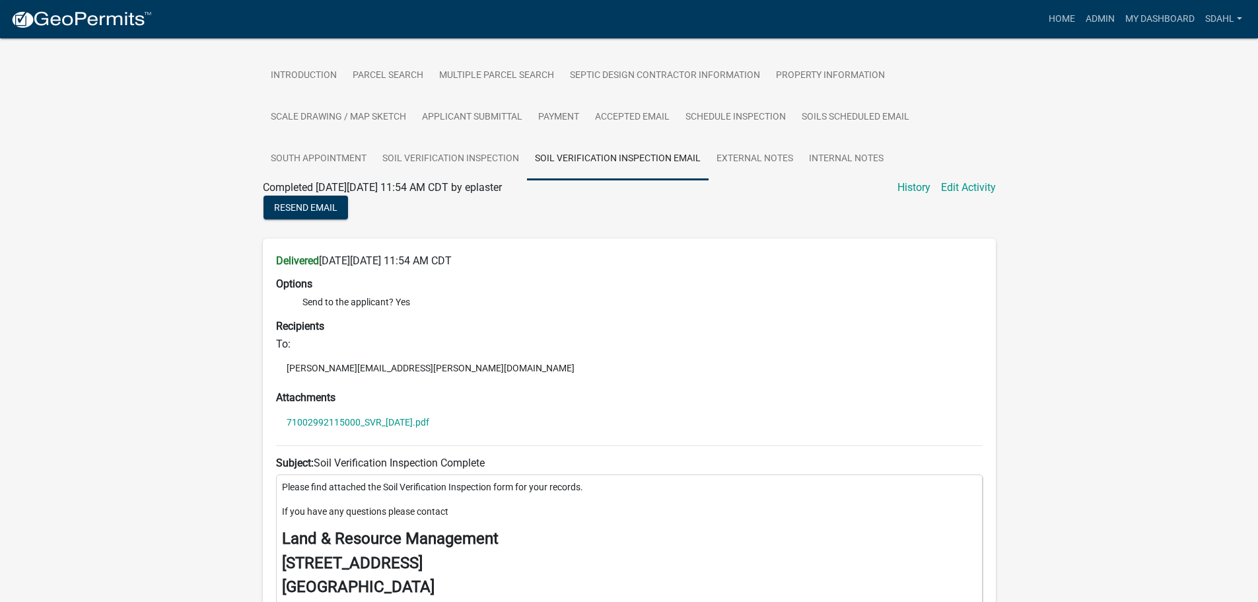
scroll to position [134, 0]
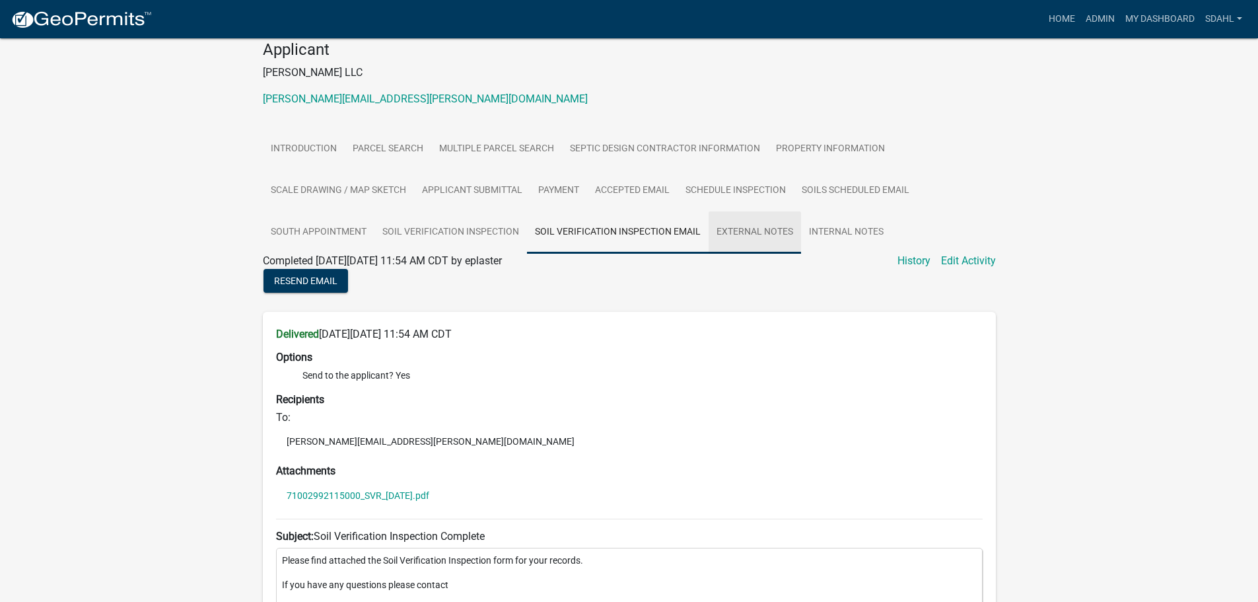
click at [774, 235] on link "External Notes" at bounding box center [755, 232] width 92 height 42
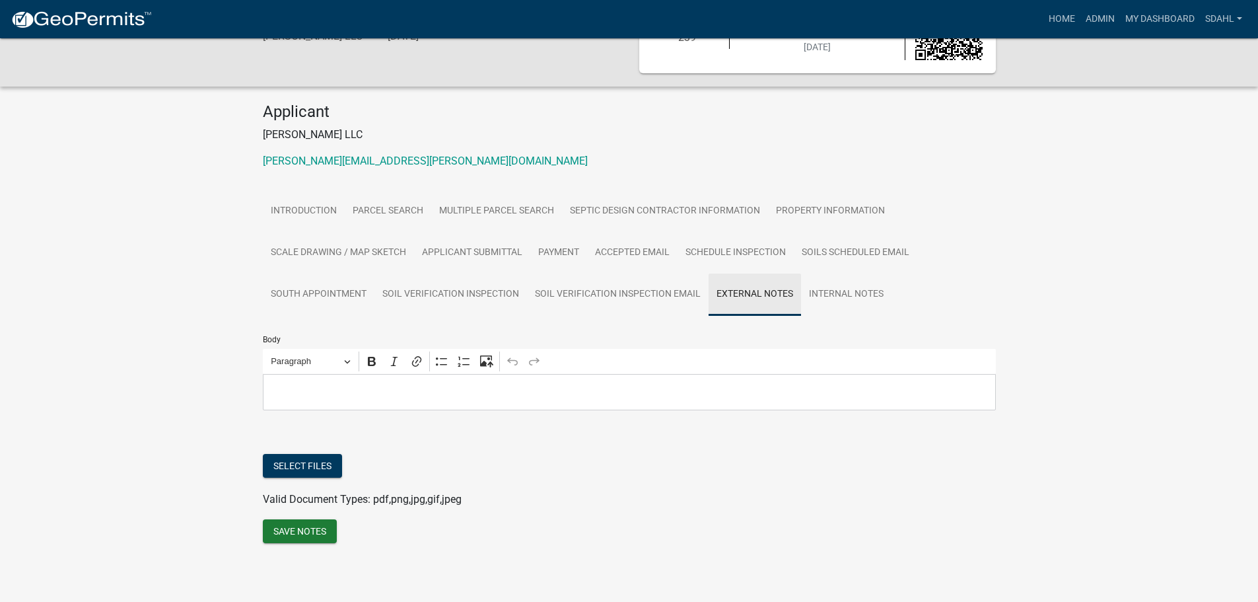
scroll to position [73, 0]
click at [840, 290] on link "Internal Notes" at bounding box center [846, 294] width 90 height 42
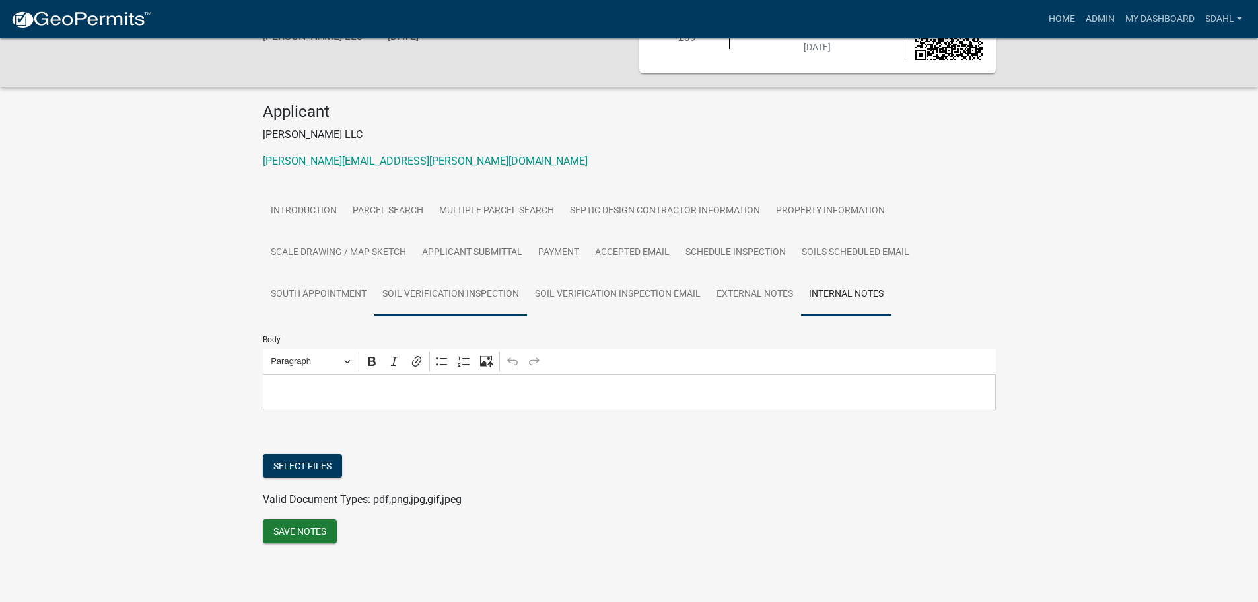
click at [451, 294] on link "Soil Verification Inspection" at bounding box center [450, 294] width 153 height 42
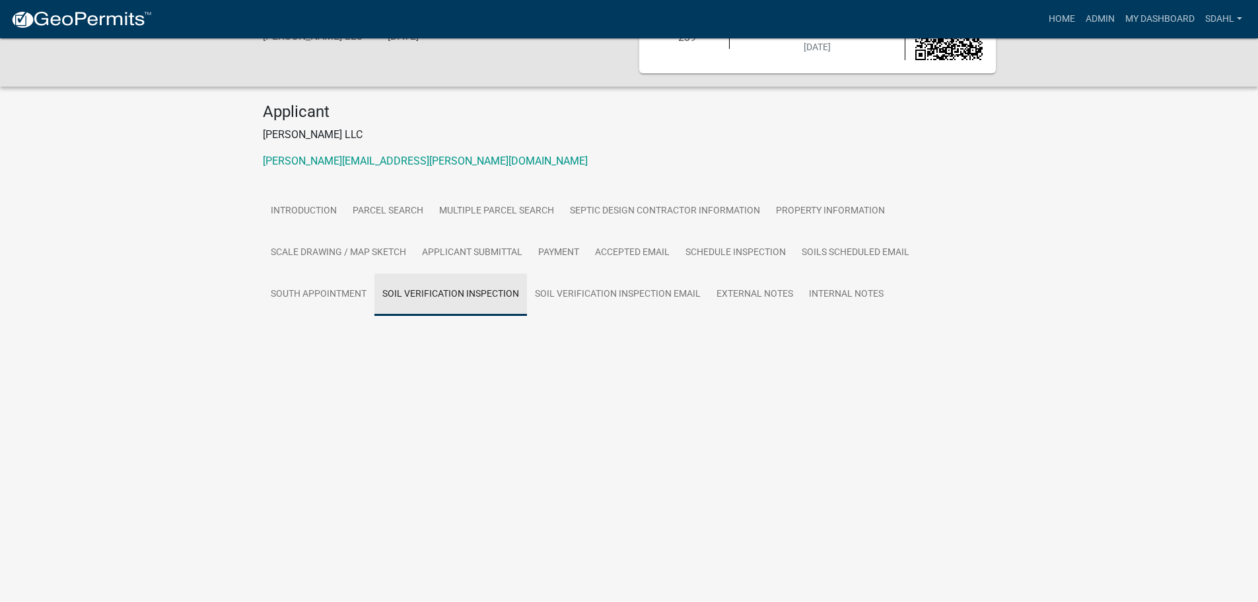
scroll to position [68, 0]
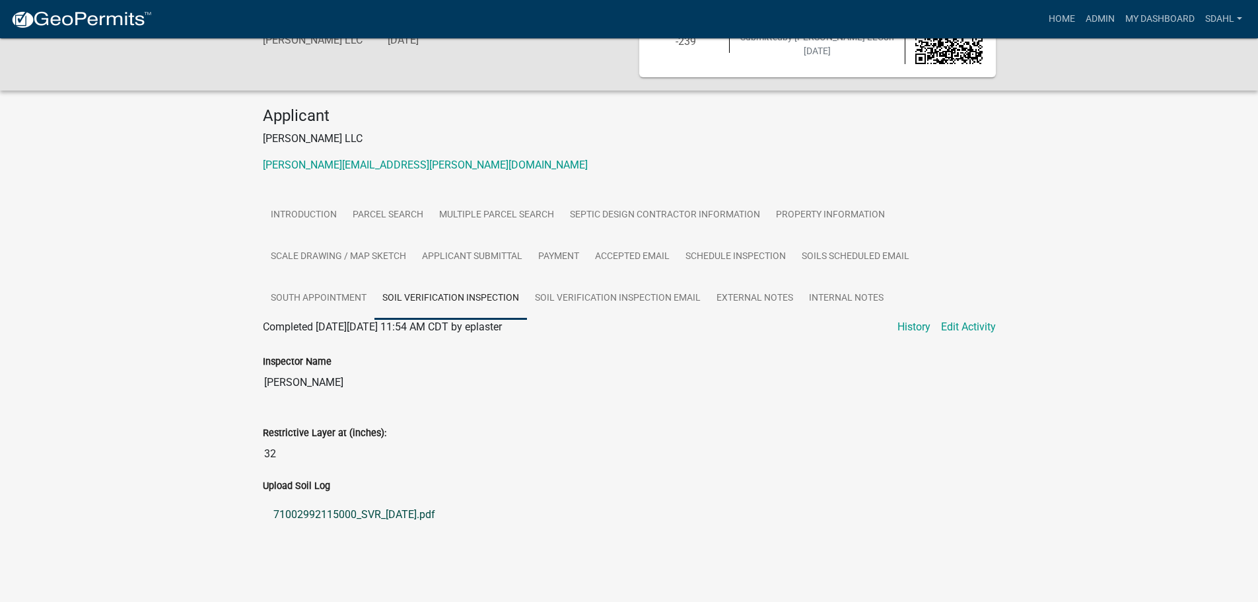
click at [393, 509] on link "71002992115000_SVR_2025-07-31.pdf" at bounding box center [629, 515] width 733 height 32
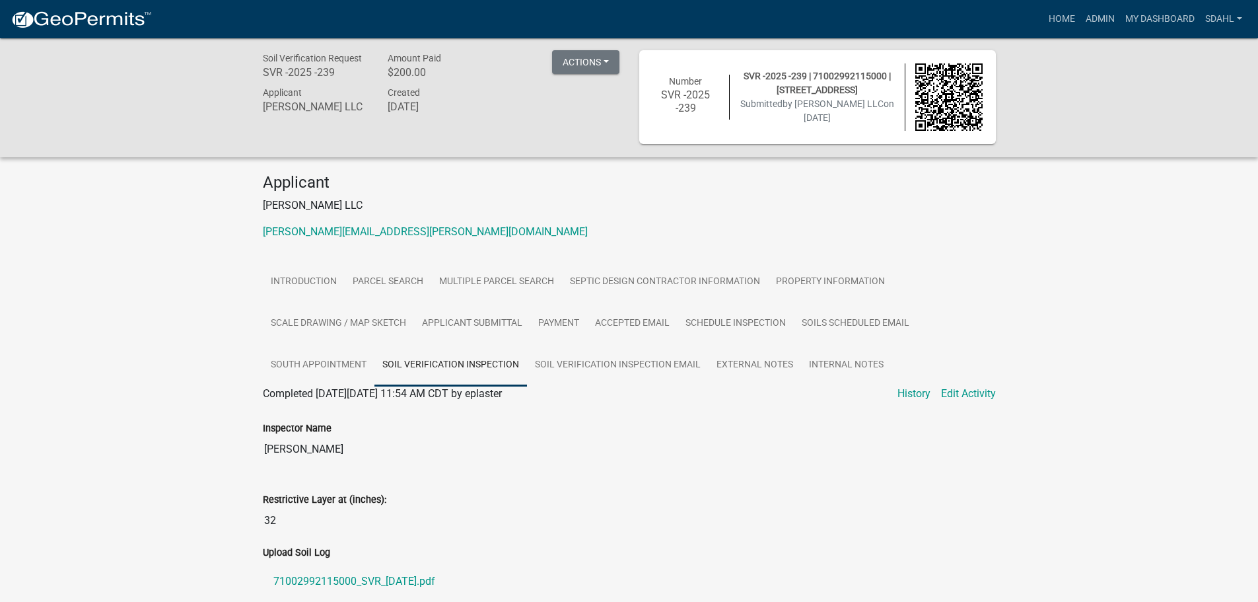
scroll to position [0, 0]
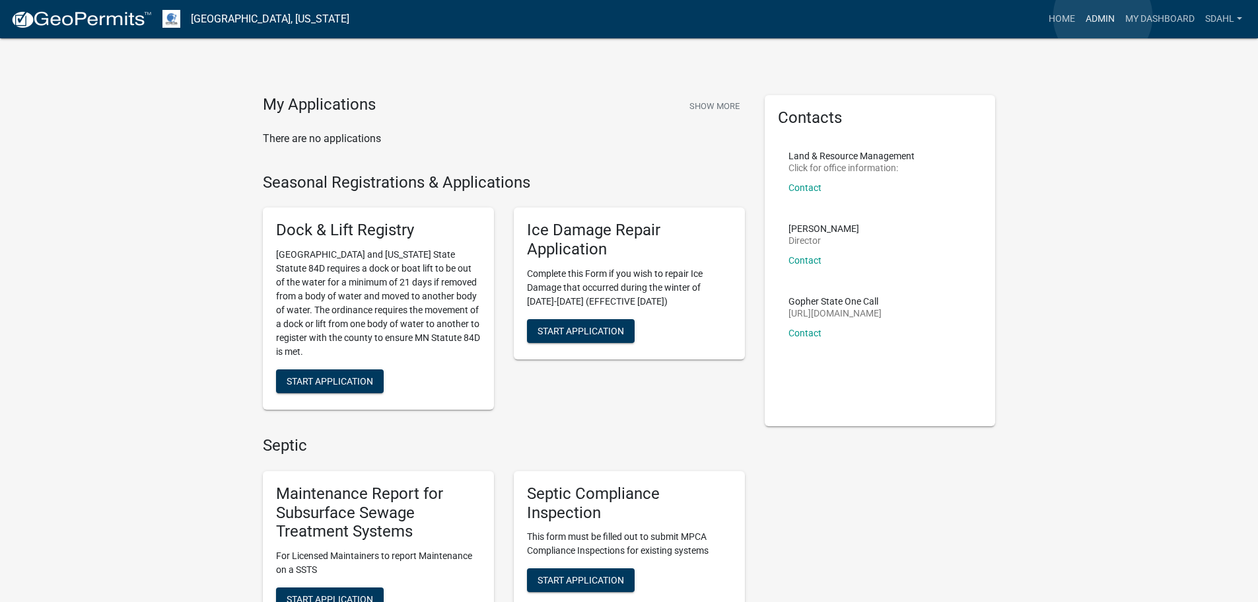
click at [1103, 17] on link "Admin" at bounding box center [1100, 19] width 40 height 25
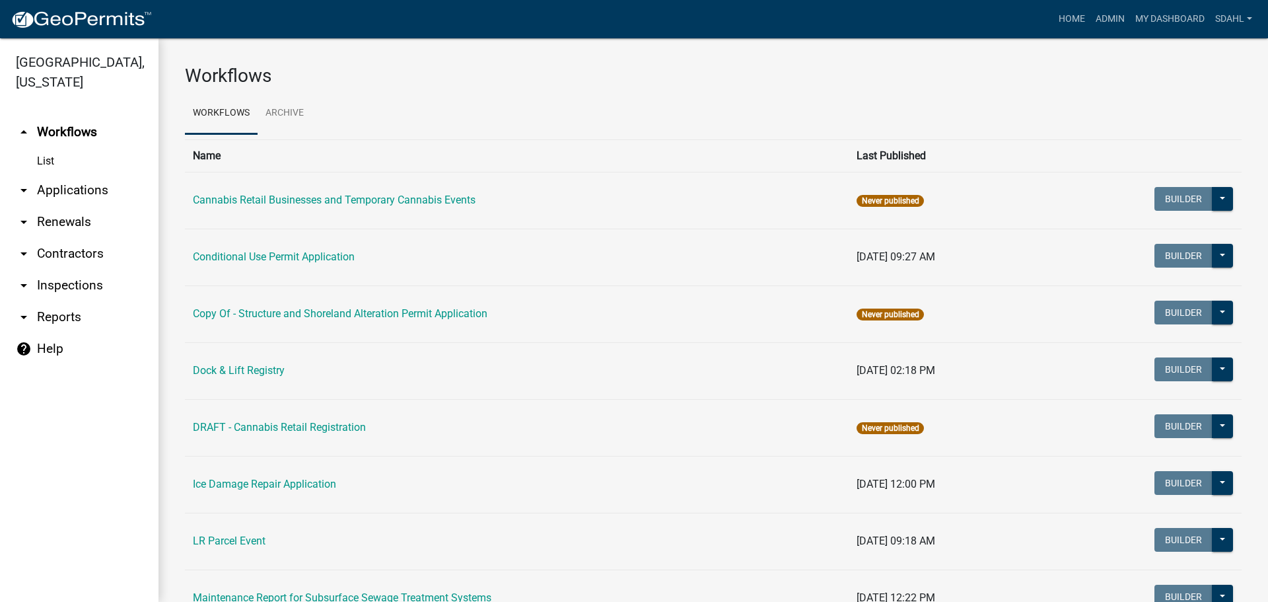
click at [106, 197] on link "arrow_drop_down Applications" at bounding box center [79, 190] width 158 height 32
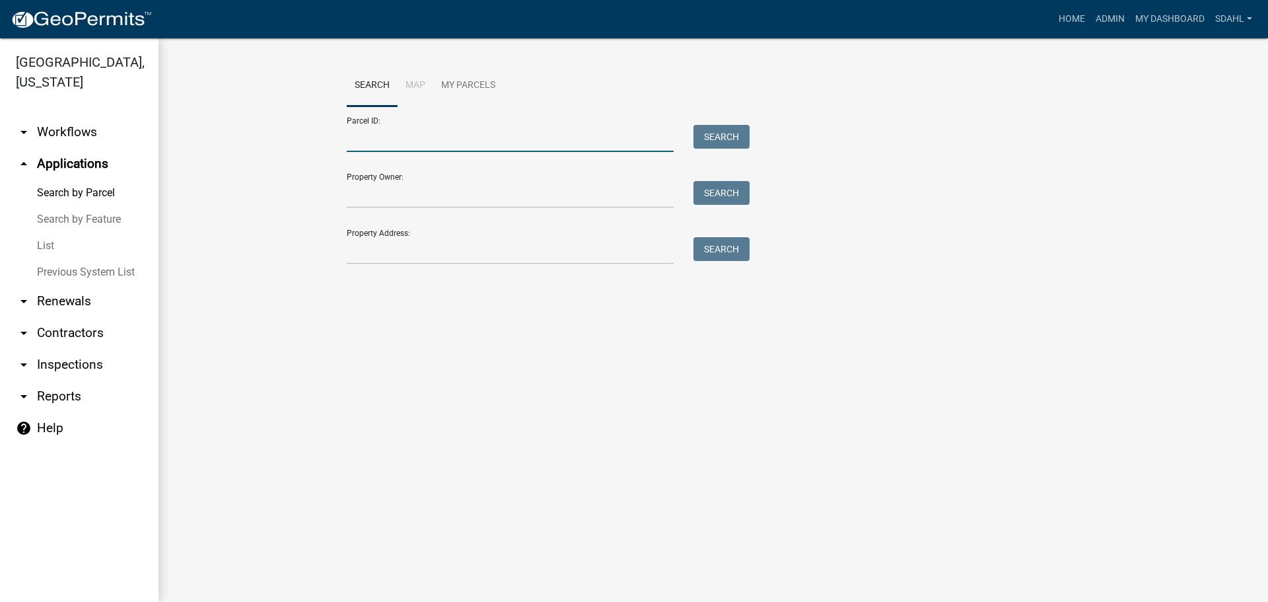
click at [416, 138] on input "Parcel ID:" at bounding box center [510, 138] width 327 height 27
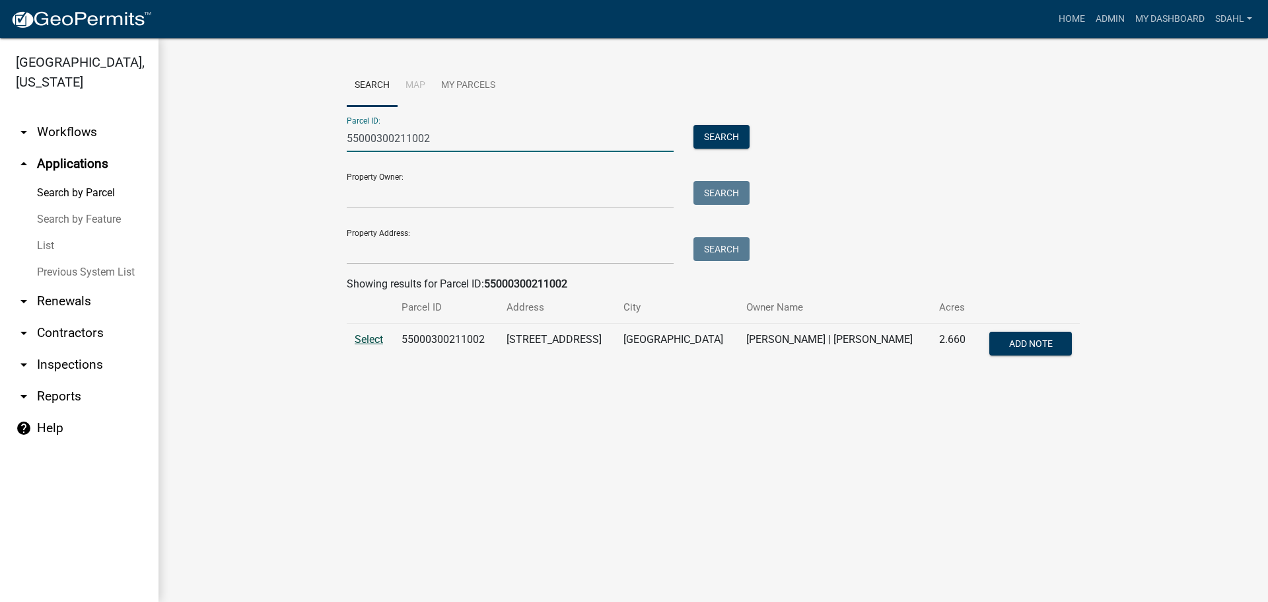
type input "55000300211002"
click at [374, 341] on span "Select" at bounding box center [369, 339] width 28 height 13
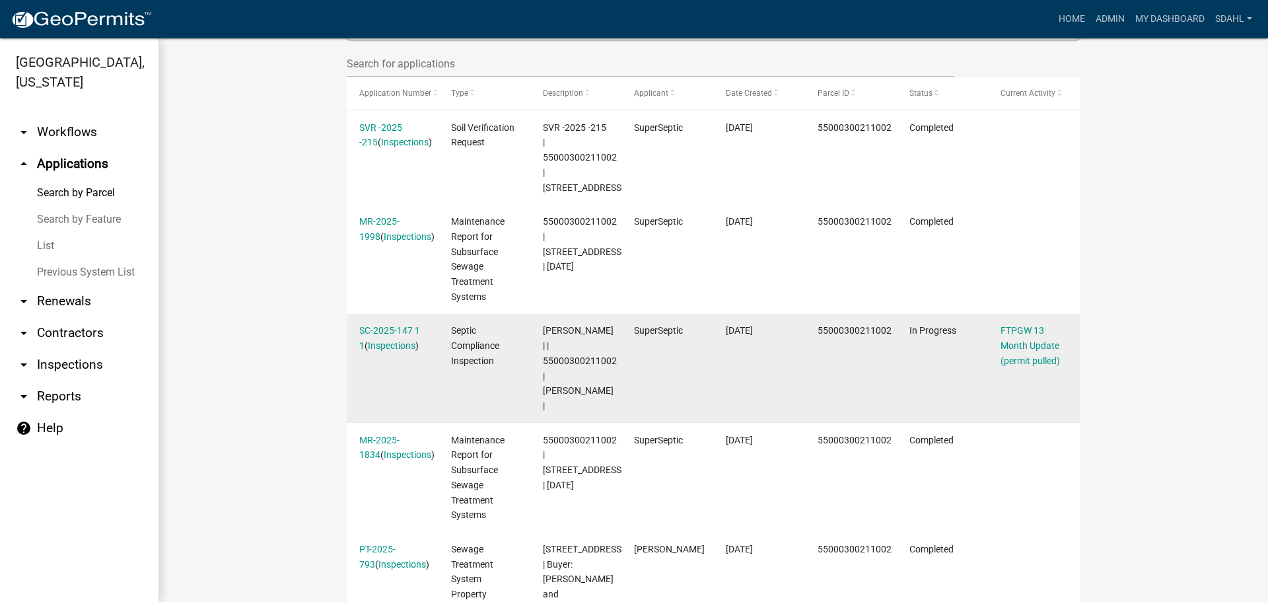
scroll to position [330, 0]
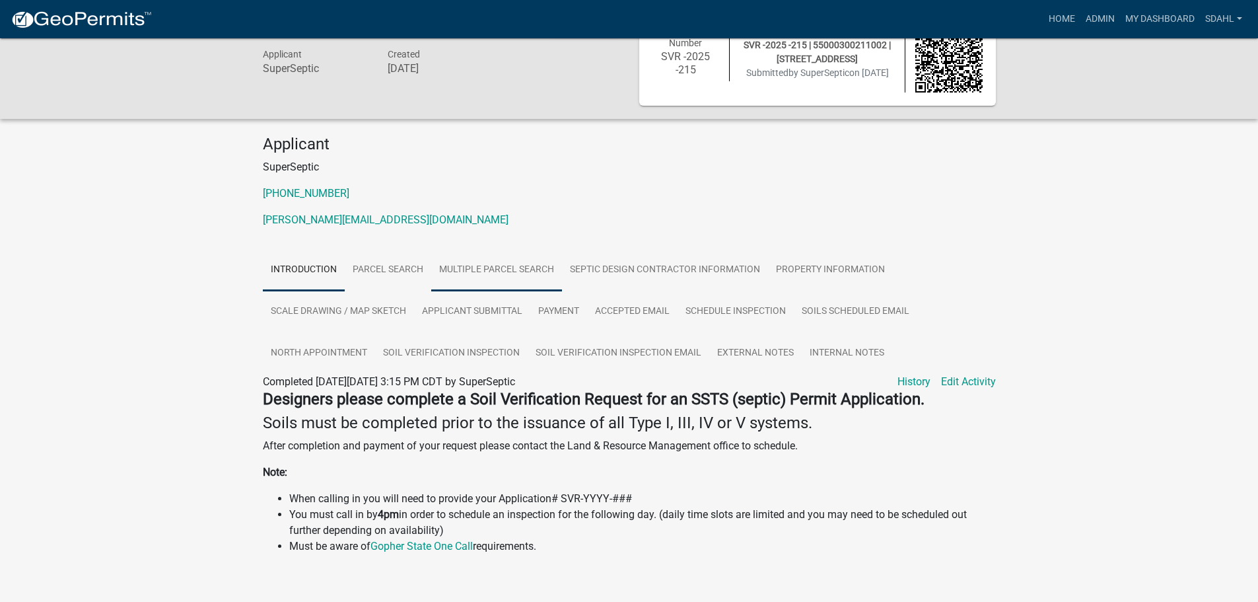
scroll to position [58, 0]
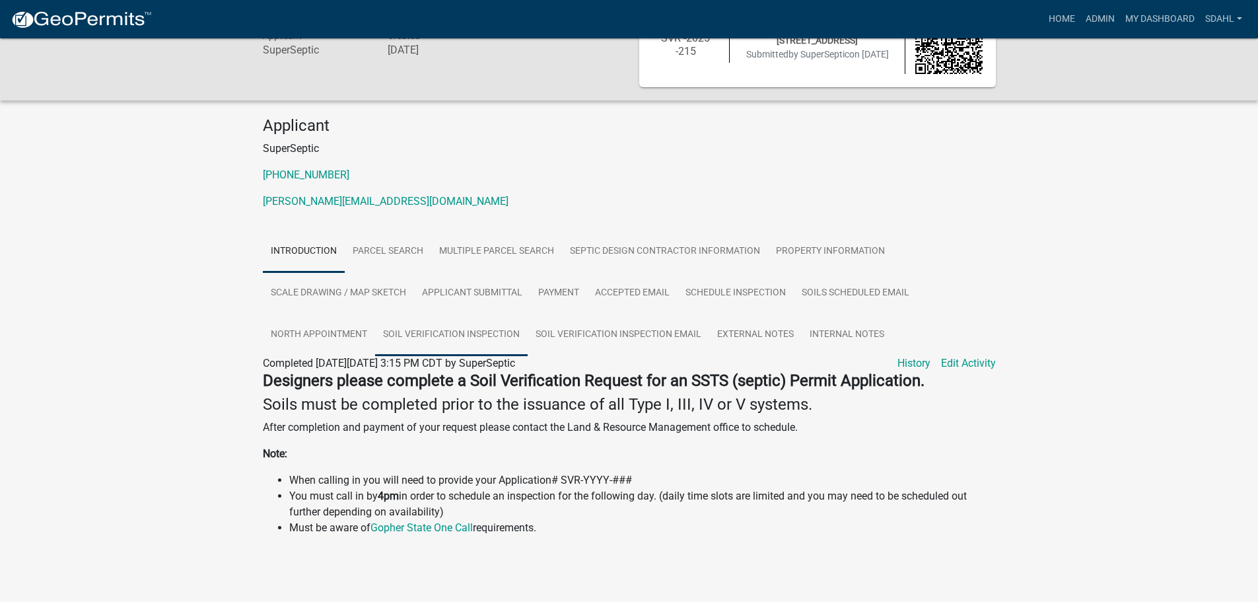
click at [447, 340] on link "Soil Verification Inspection" at bounding box center [451, 335] width 153 height 42
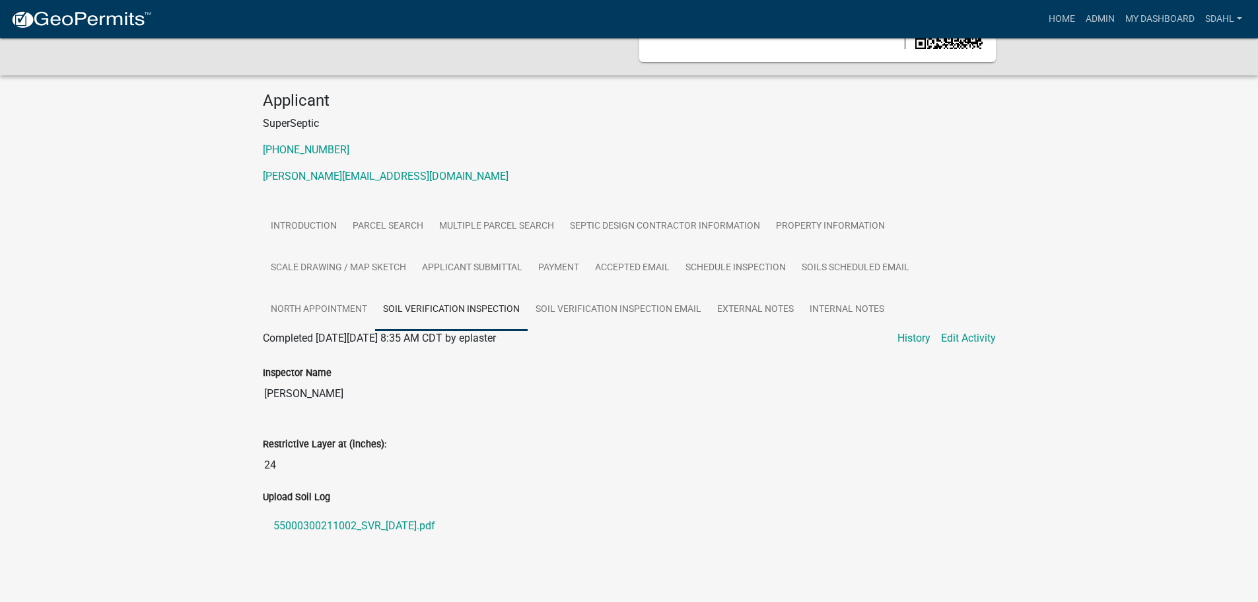
scroll to position [94, 0]
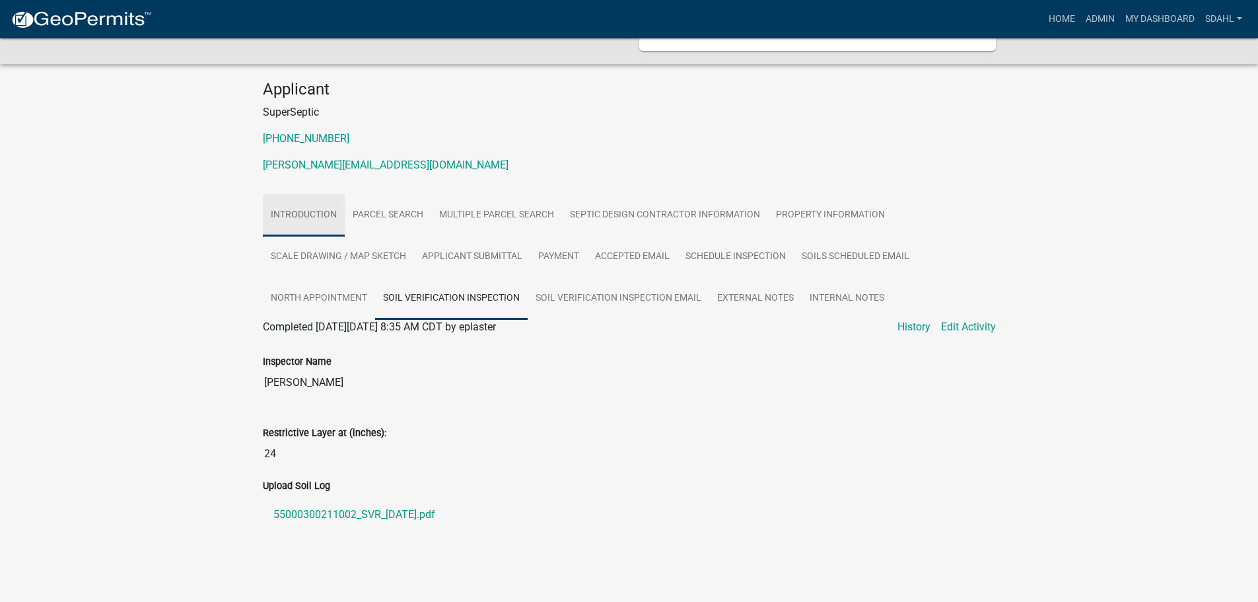
click at [311, 216] on link "Introduction" at bounding box center [304, 215] width 82 height 42
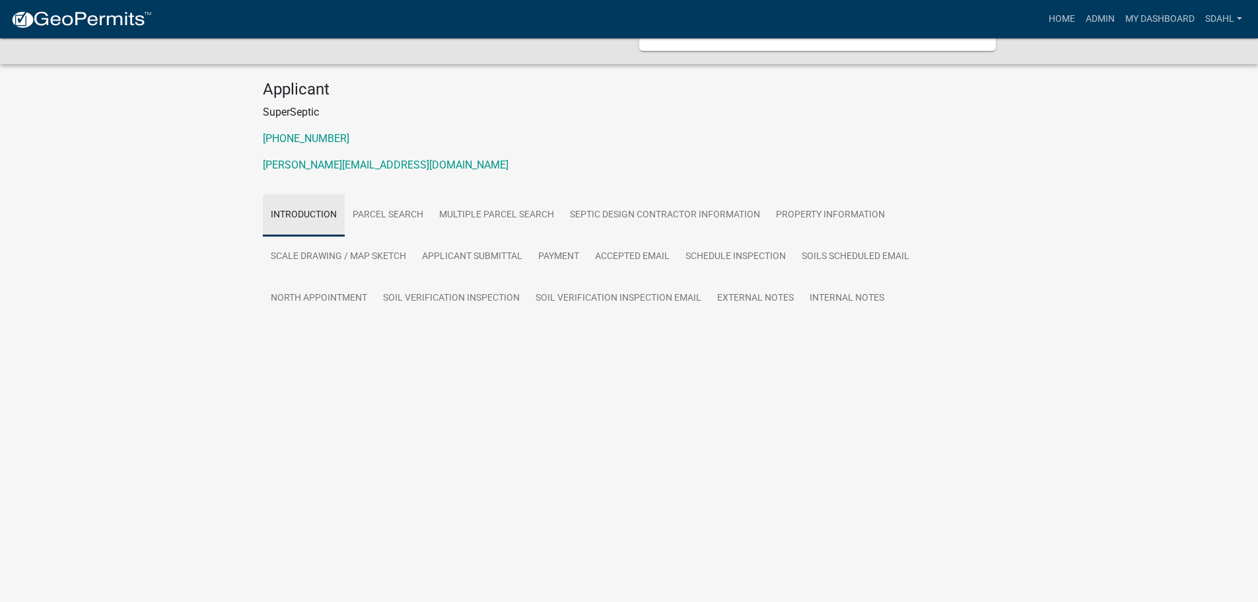
scroll to position [58, 0]
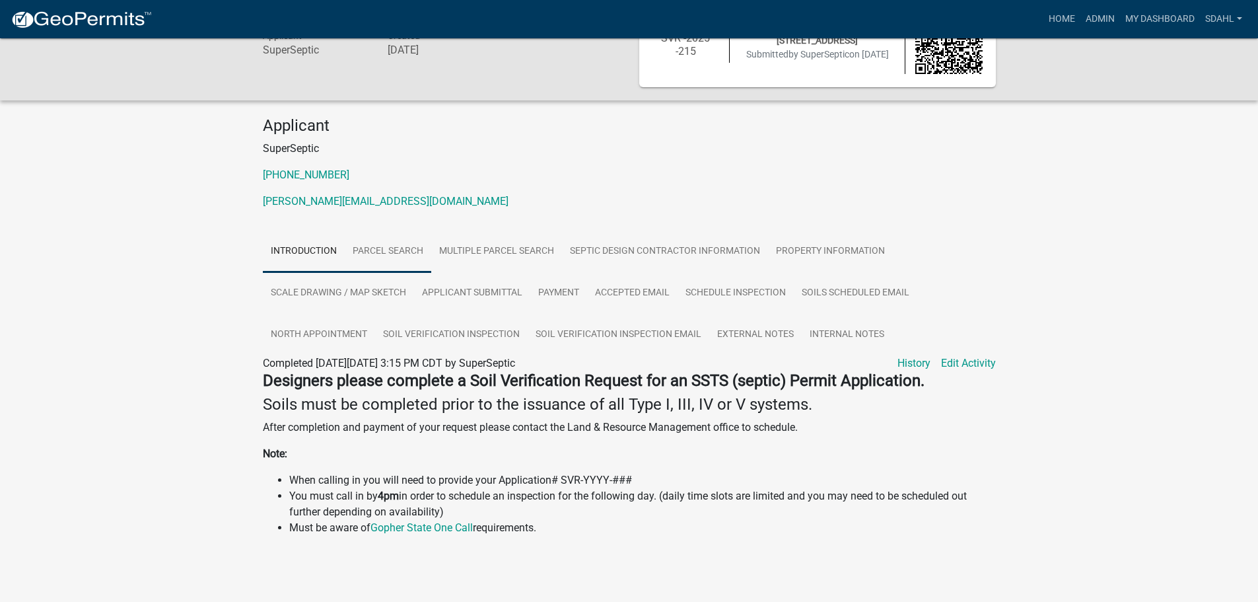
click at [395, 255] on link "Parcel search" at bounding box center [388, 251] width 87 height 42
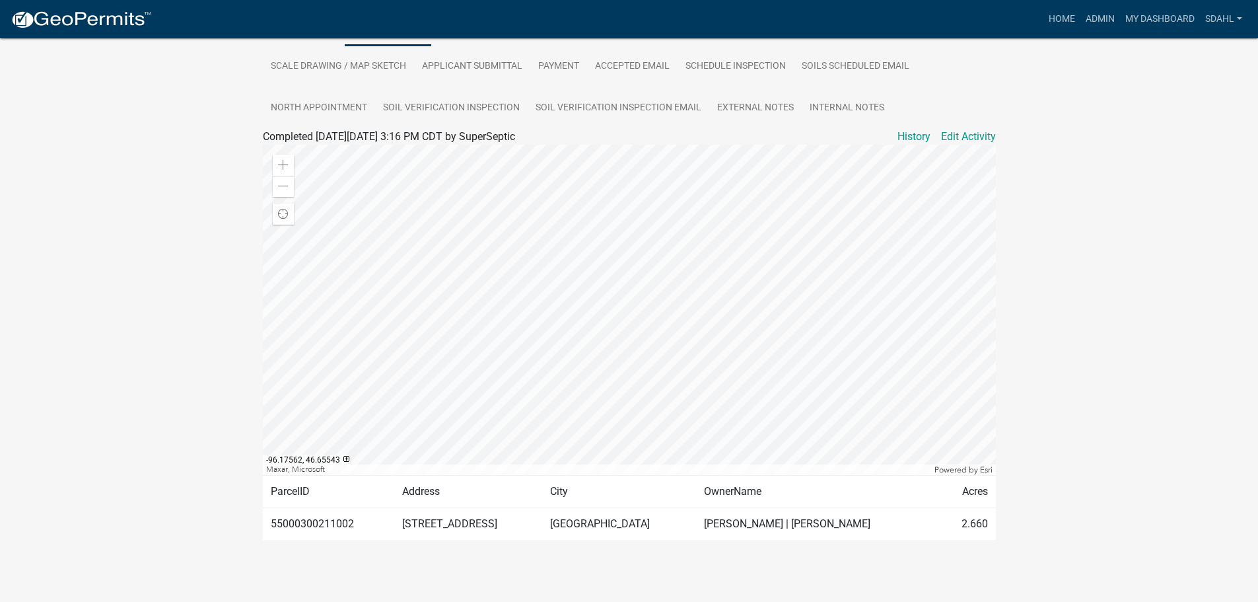
scroll to position [289, 0]
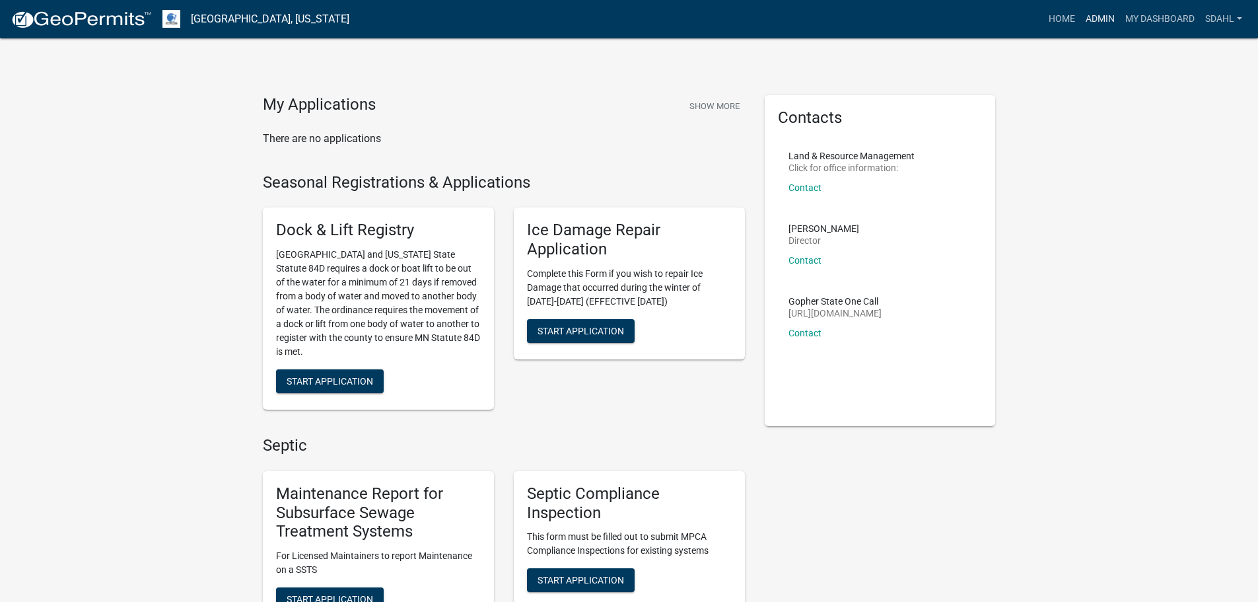
click at [1101, 22] on link "Admin" at bounding box center [1100, 19] width 40 height 25
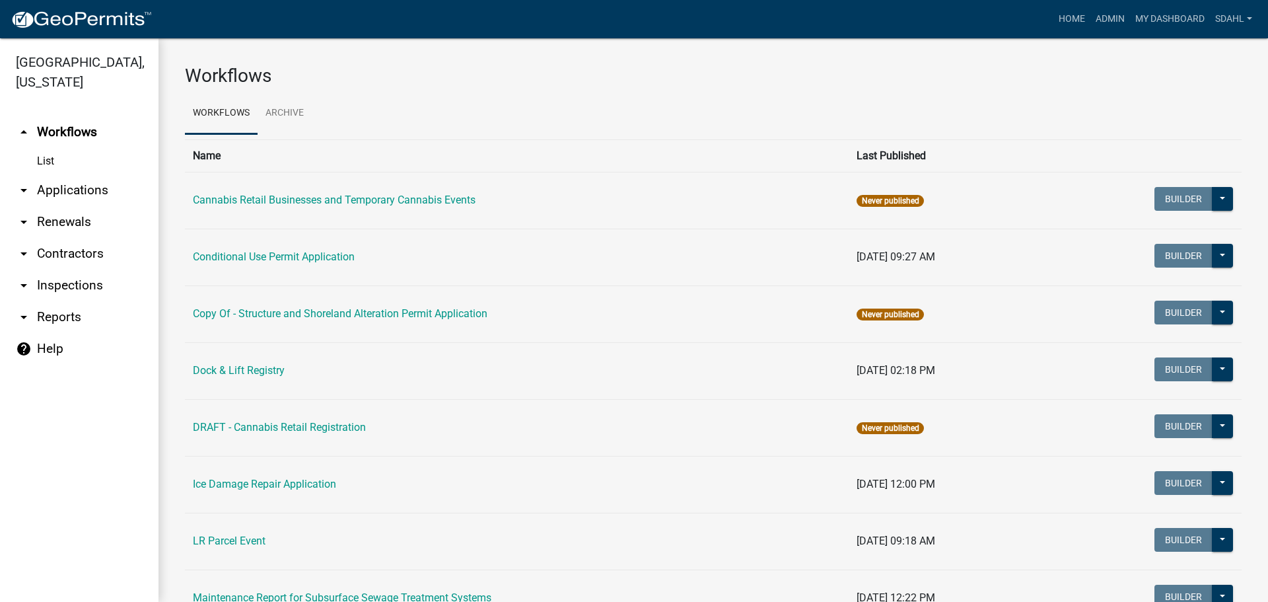
click at [79, 188] on link "arrow_drop_down Applications" at bounding box center [79, 190] width 158 height 32
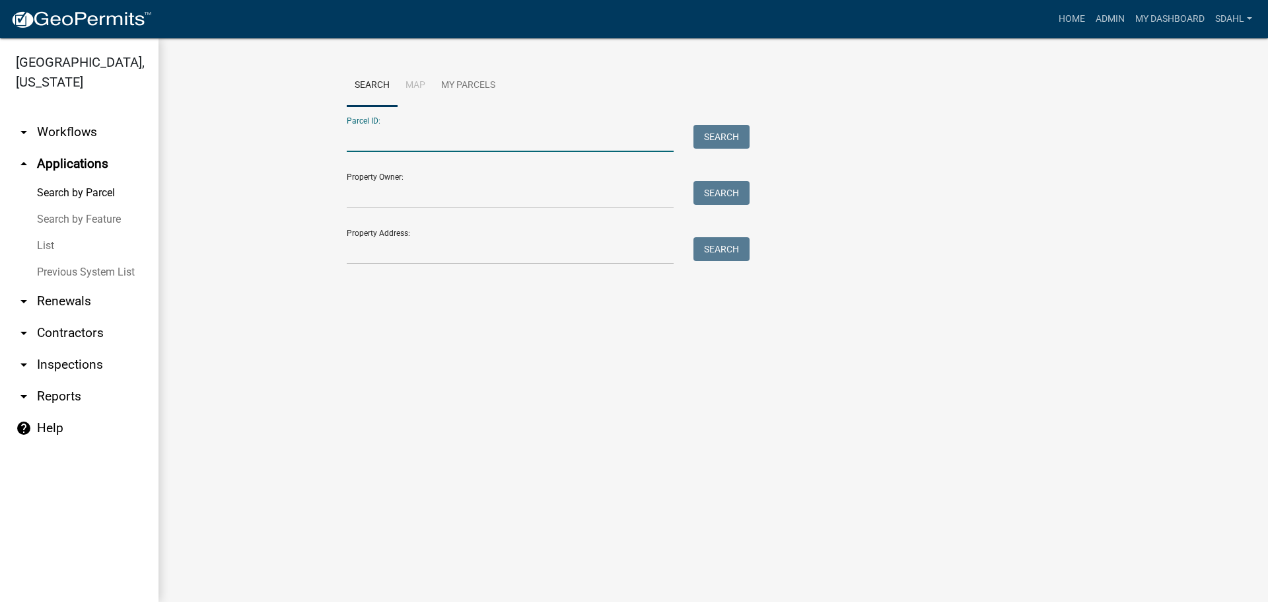
click at [458, 137] on input "Parcel ID:" at bounding box center [510, 138] width 327 height 27
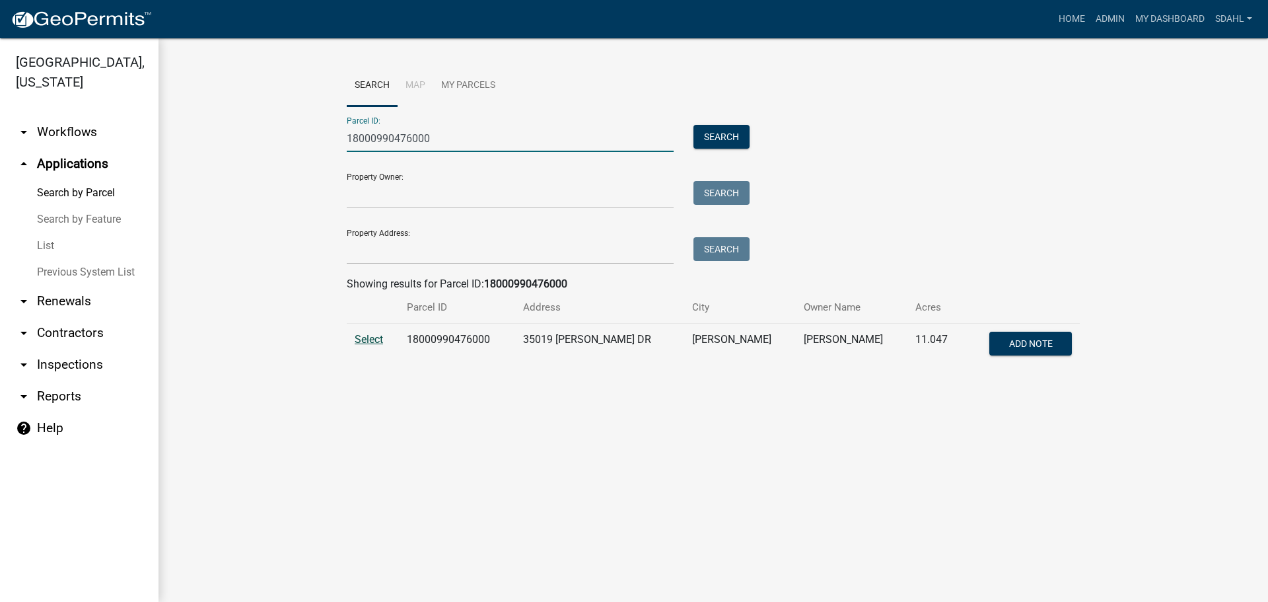
type input "18000990476000"
click at [374, 342] on span "Select" at bounding box center [369, 339] width 28 height 13
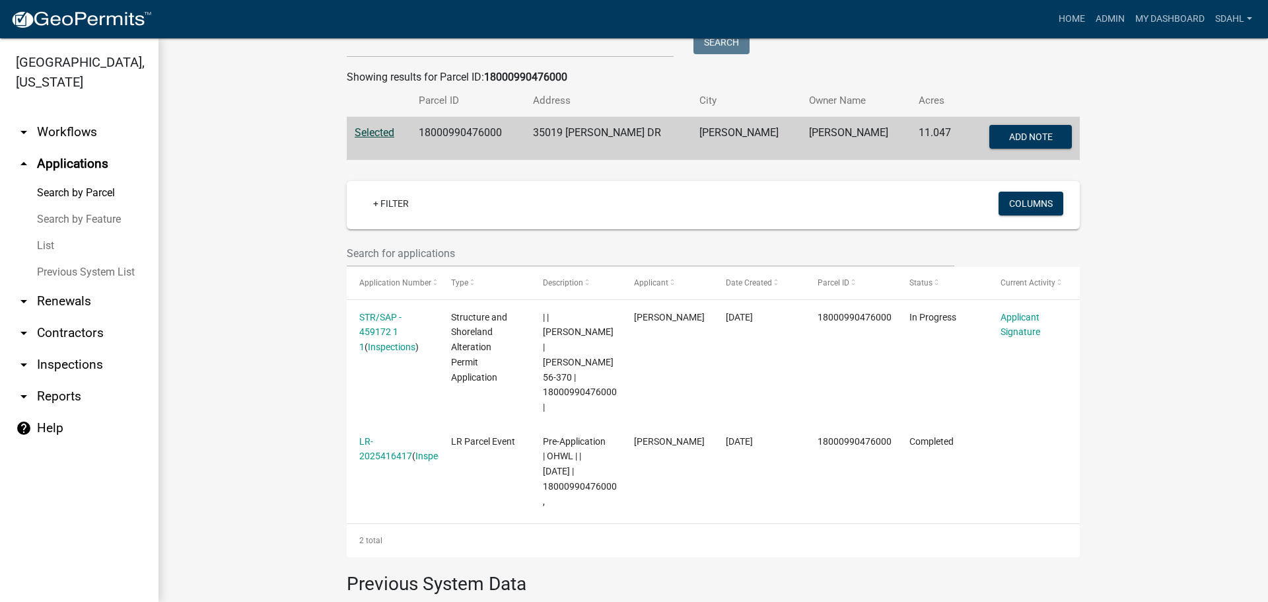
scroll to position [273, 0]
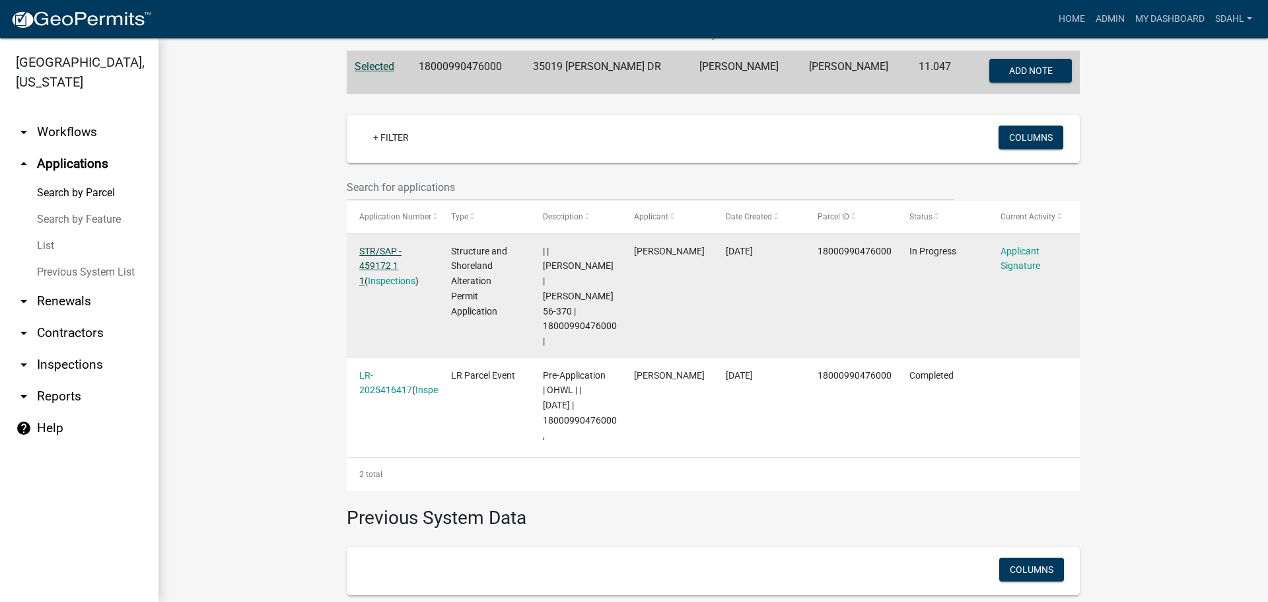
click at [369, 260] on link "STR/SAP - 459172 1 1" at bounding box center [380, 266] width 42 height 41
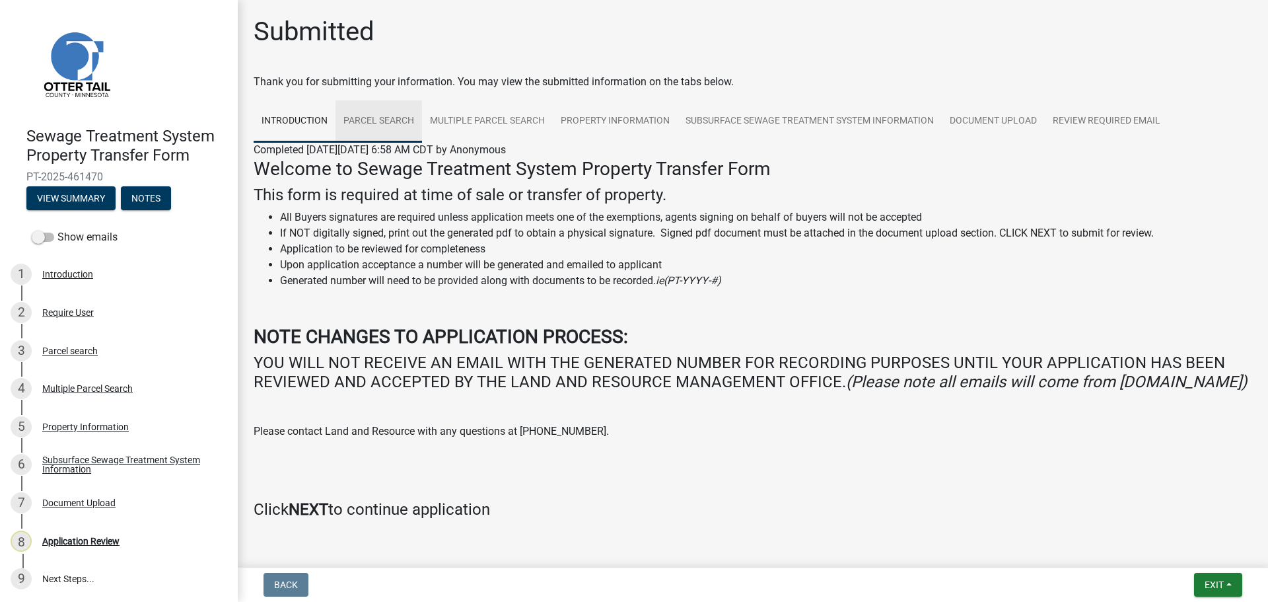
click at [386, 123] on link "Parcel search" at bounding box center [378, 121] width 87 height 42
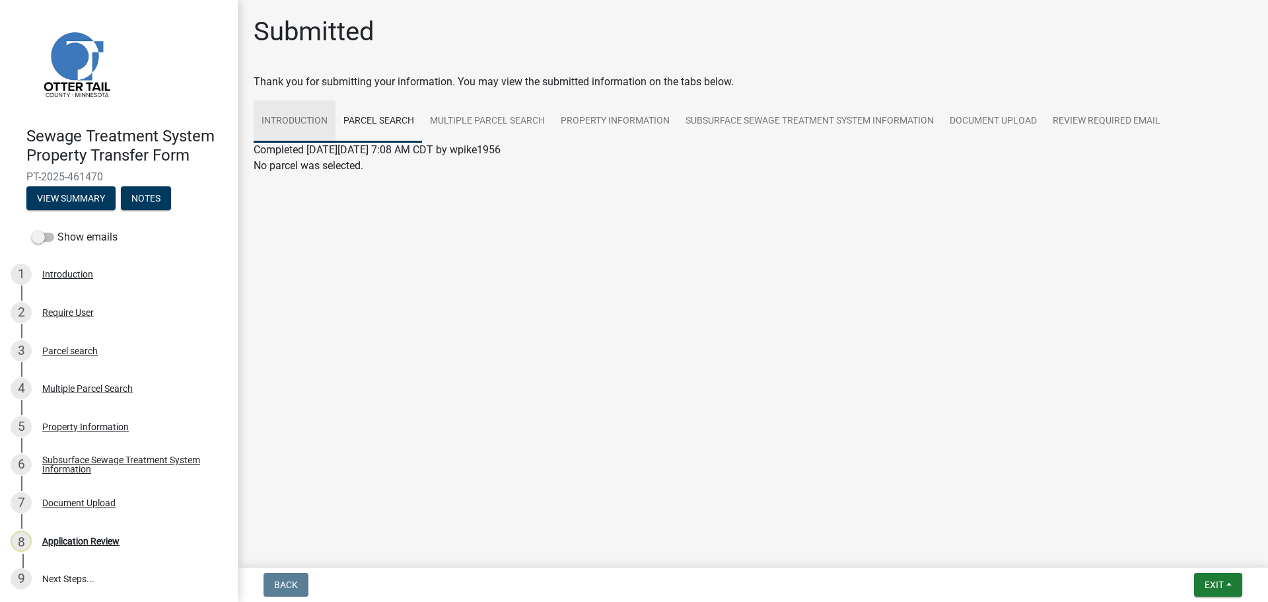
click at [300, 125] on link "Introduction" at bounding box center [295, 121] width 82 height 42
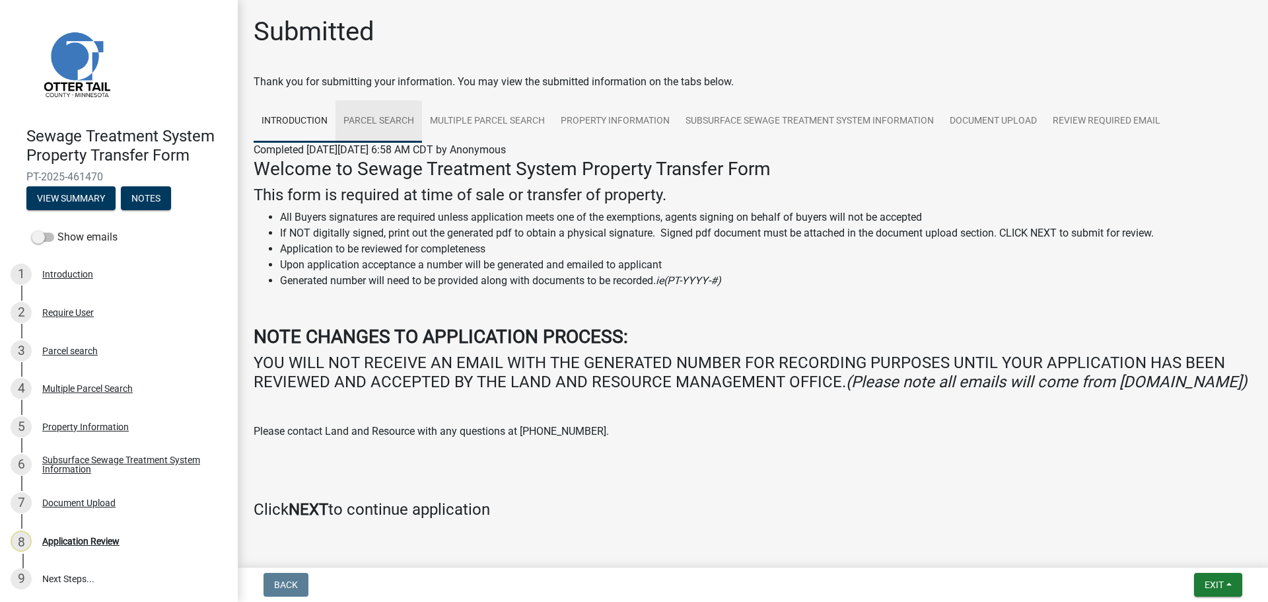
click at [363, 121] on link "Parcel search" at bounding box center [378, 121] width 87 height 42
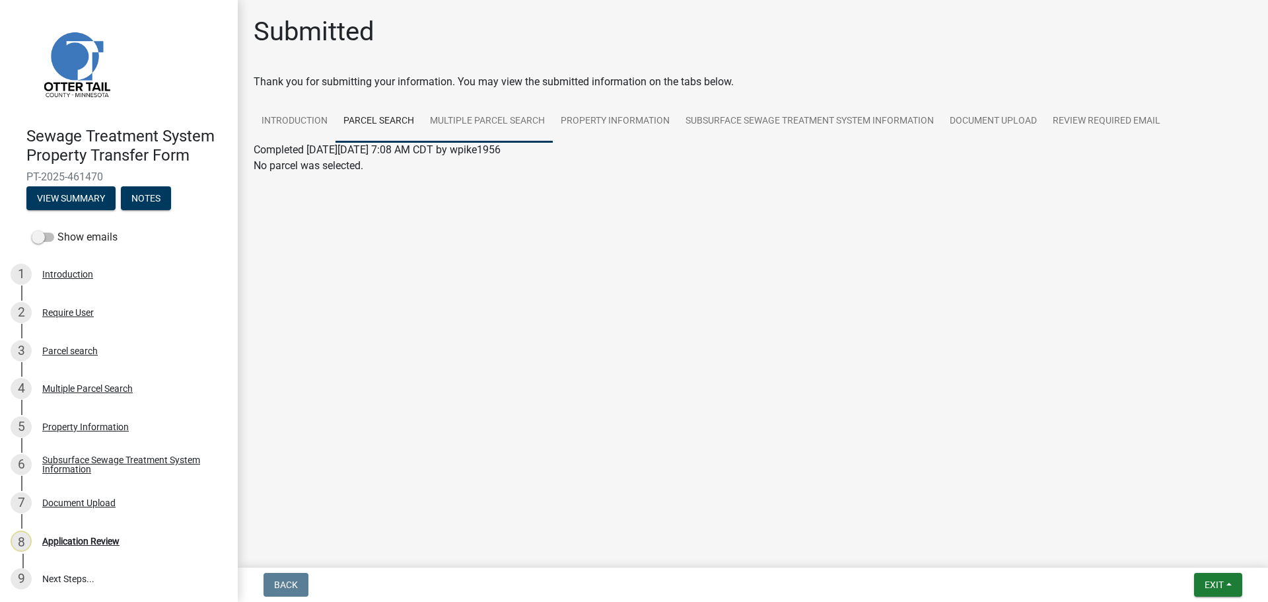
click at [483, 119] on link "Multiple Parcel Search" at bounding box center [487, 121] width 131 height 42
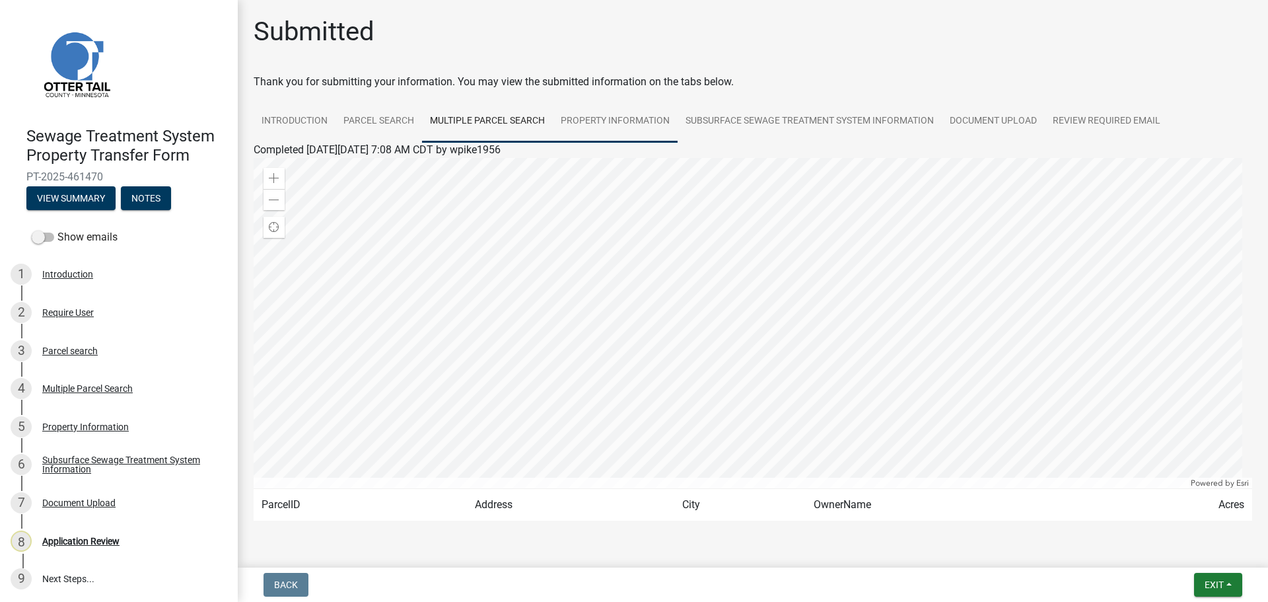
click at [629, 126] on link "Property Information" at bounding box center [615, 121] width 125 height 42
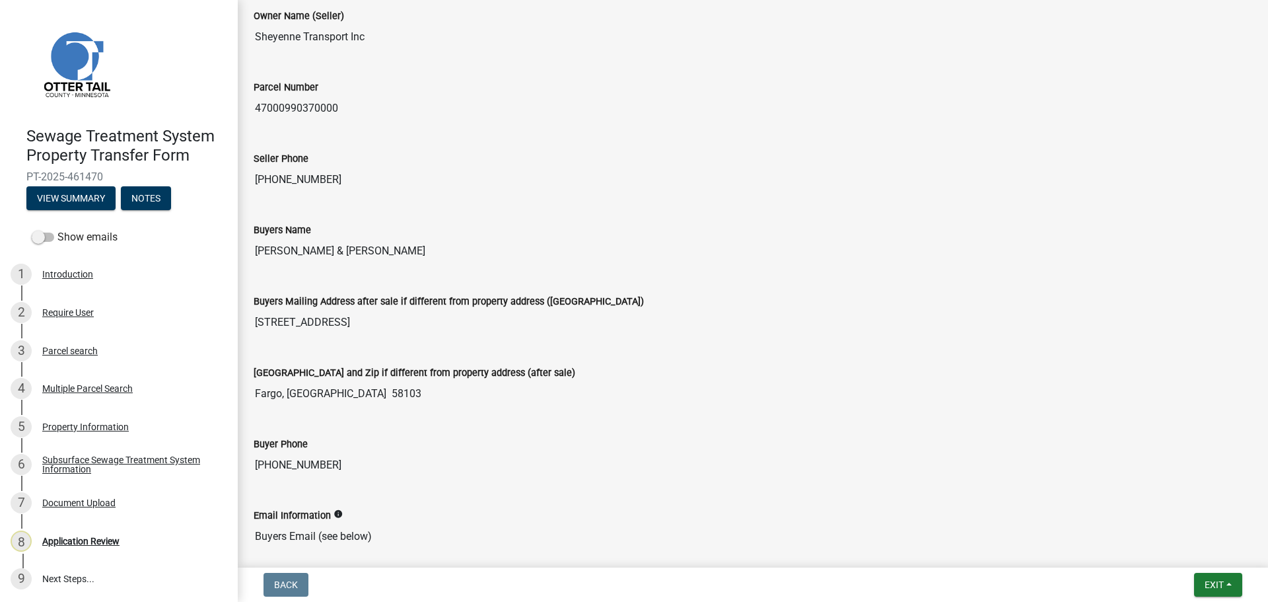
scroll to position [198, 0]
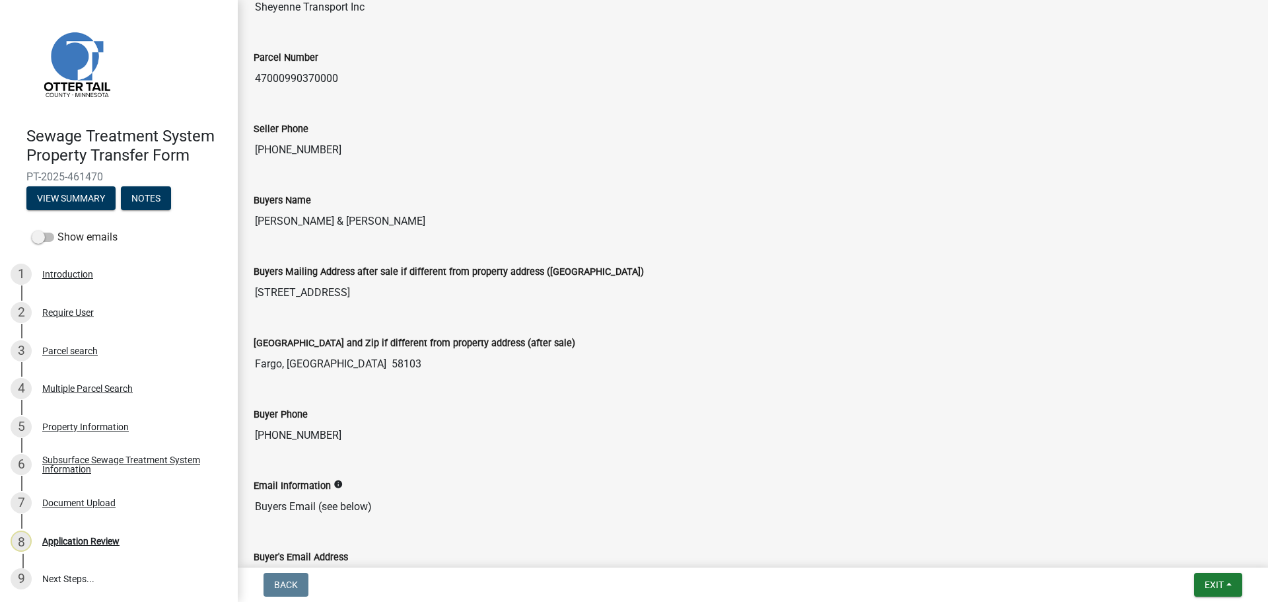
drag, startPoint x: 343, startPoint y: 81, endPoint x: 252, endPoint y: 82, distance: 91.8
click at [252, 82] on div "Parcel Number 47000990370000" at bounding box center [753, 66] width 1018 height 71
click at [479, 165] on div "Seller Phone 701-645-2395" at bounding box center [753, 137] width 1018 height 71
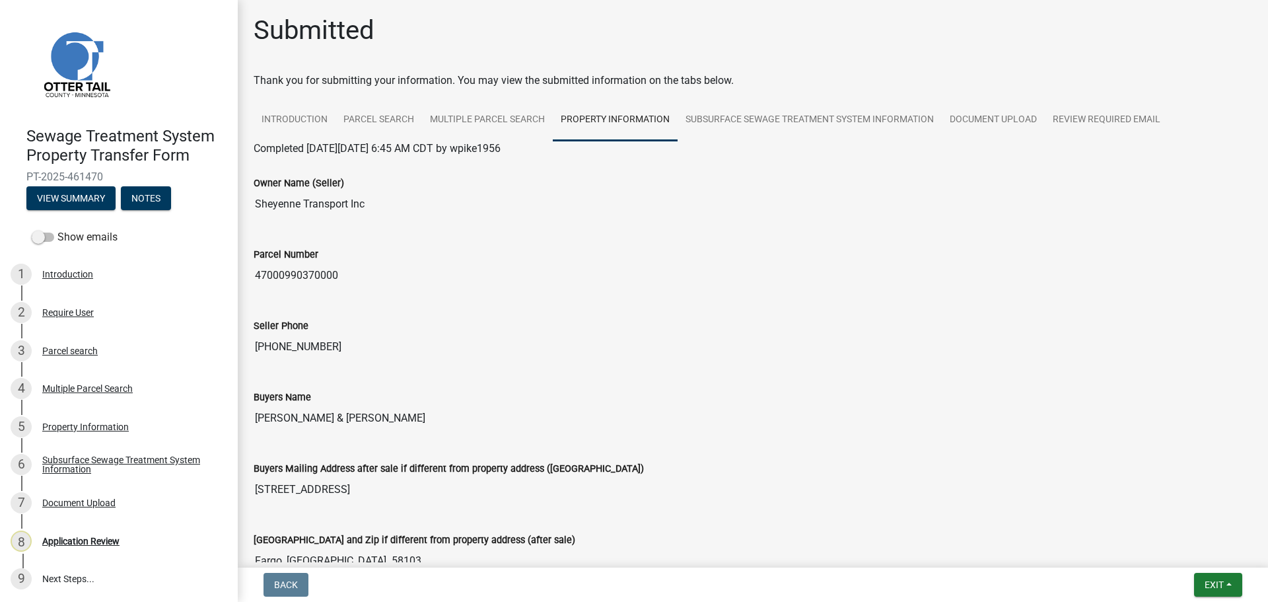
scroll to position [0, 0]
click at [783, 131] on link "Subsurface Sewage Treatment System Information" at bounding box center [810, 121] width 264 height 42
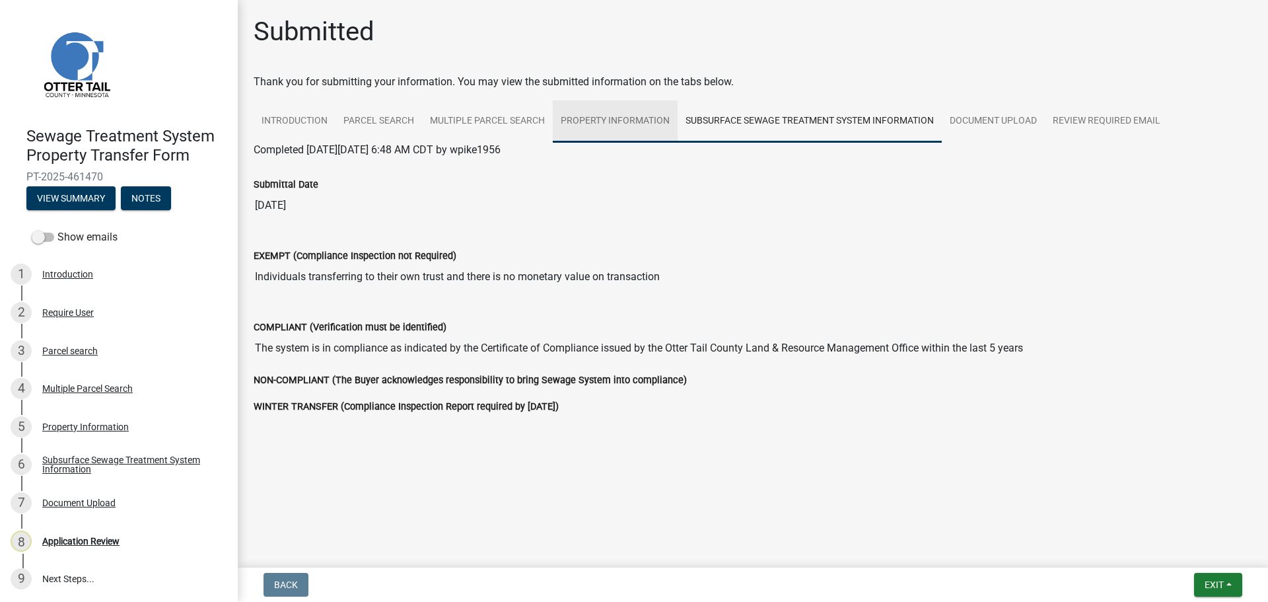
click at [610, 125] on link "Property Information" at bounding box center [615, 121] width 125 height 42
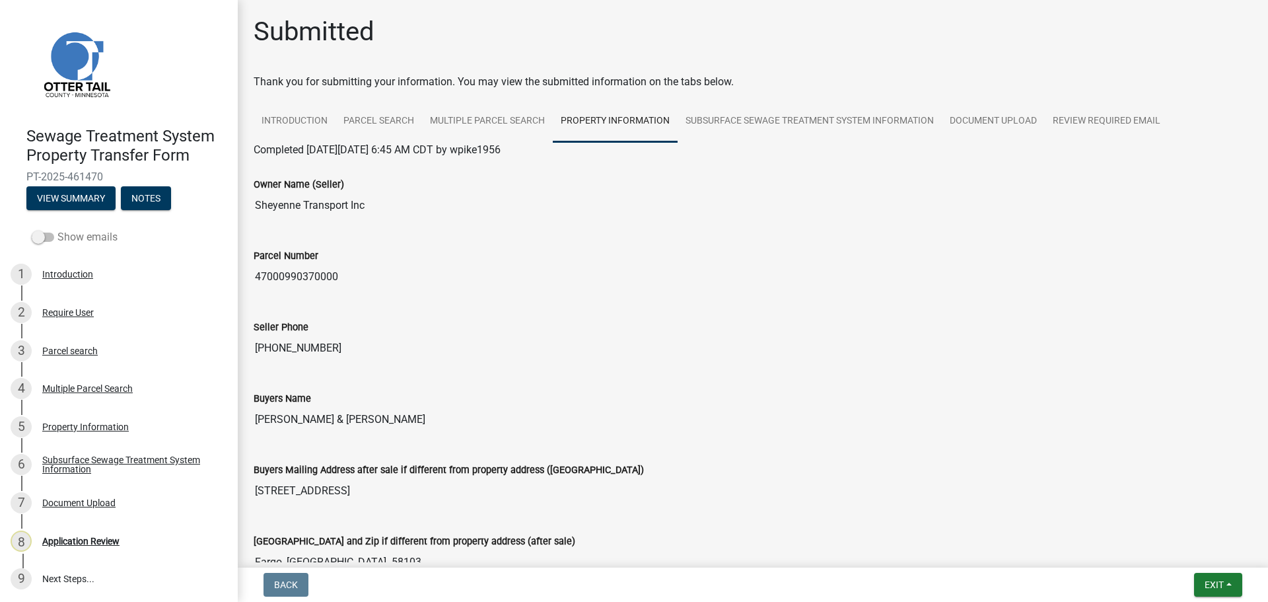
click at [53, 237] on span at bounding box center [43, 236] width 22 height 9
click at [57, 229] on input "Show emails" at bounding box center [57, 229] width 0 height 0
click at [85, 199] on button "View Summary" at bounding box center [70, 198] width 89 height 24
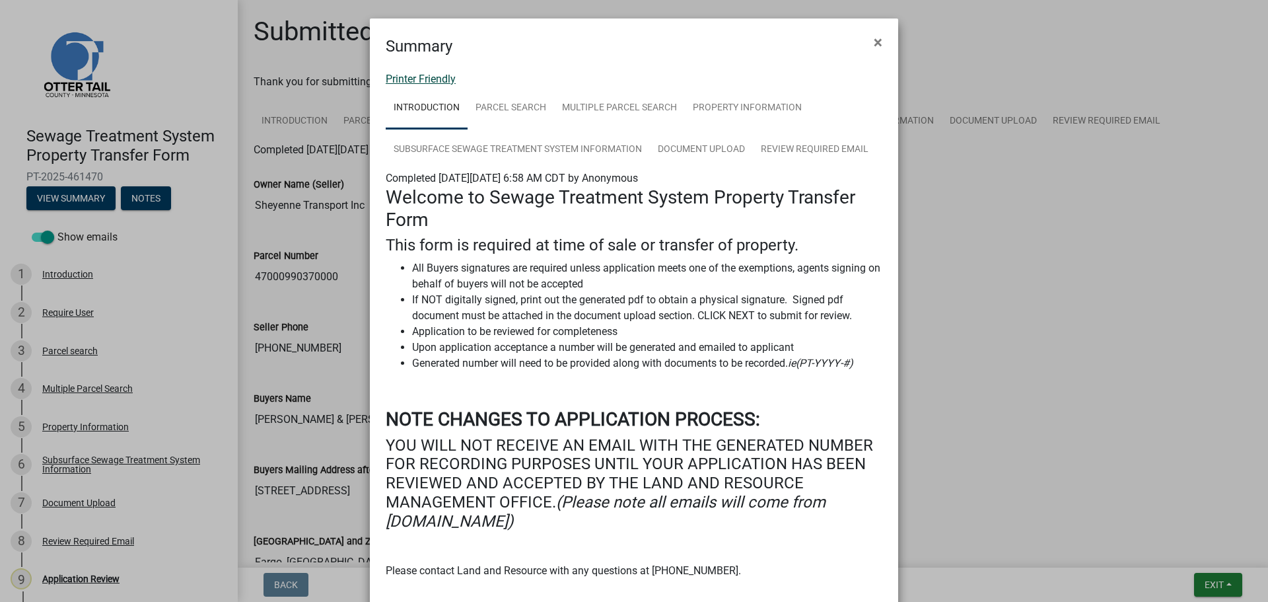
click at [417, 83] on link "Printer Friendly" at bounding box center [421, 79] width 70 height 13
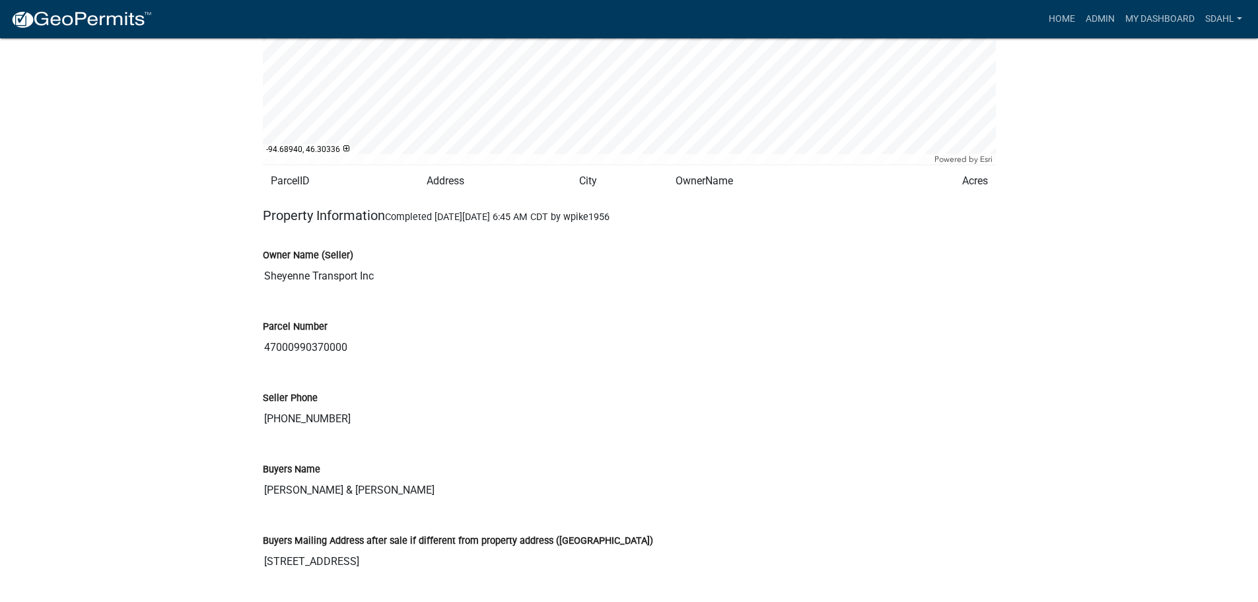
scroll to position [934, 0]
